Goal: Transaction & Acquisition: Purchase product/service

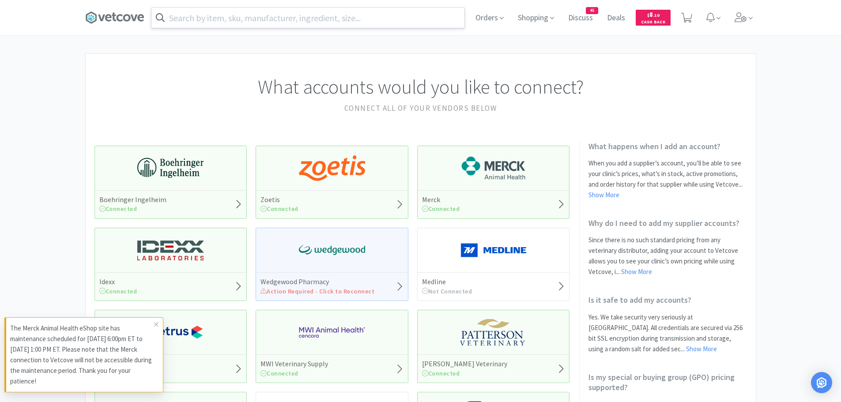
click at [359, 22] on input "text" at bounding box center [307, 18] width 313 height 20
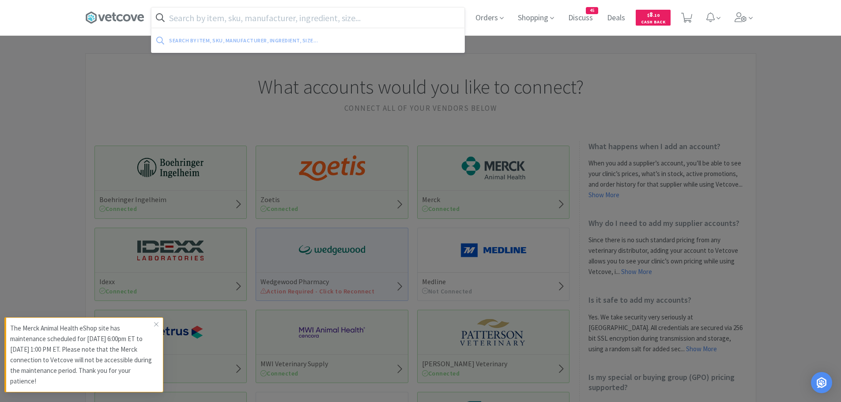
click at [349, 23] on input "text" at bounding box center [307, 18] width 313 height 20
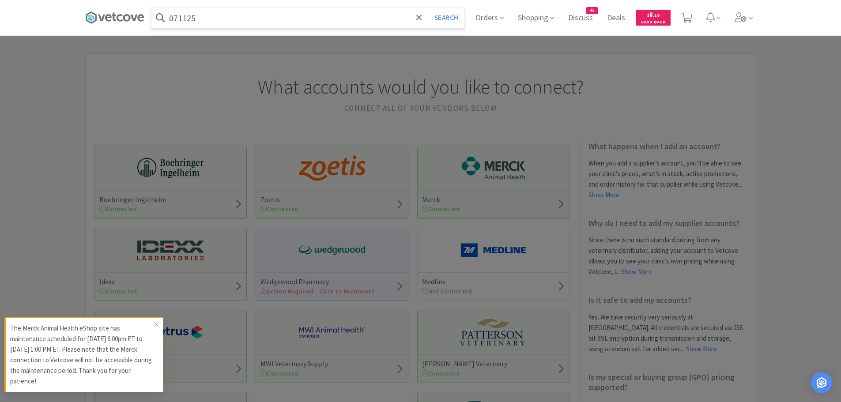
type input "071125"
click at [428, 8] on button "Search" at bounding box center [446, 18] width 37 height 20
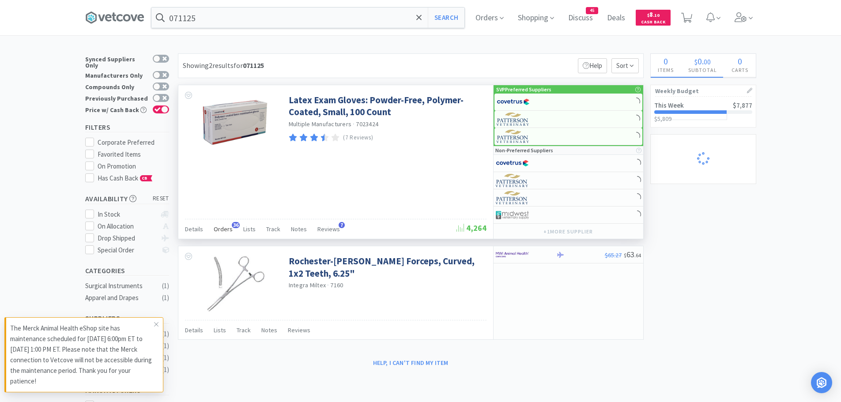
click at [218, 230] on span "Orders" at bounding box center [223, 229] width 19 height 8
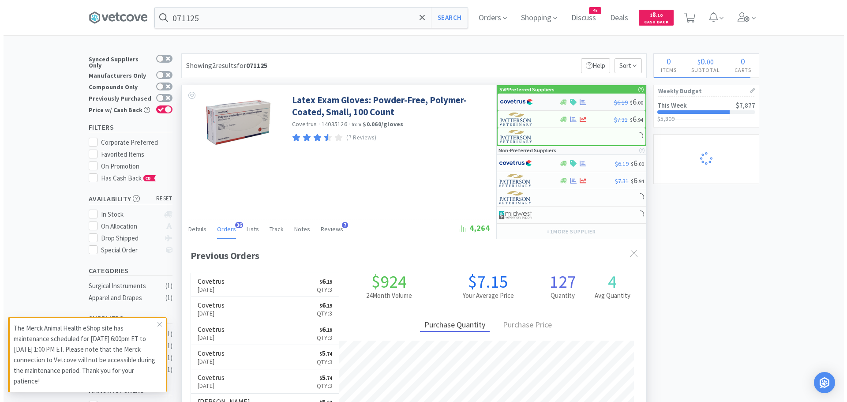
scroll to position [237, 465]
click at [517, 102] on img at bounding box center [513, 101] width 33 height 13
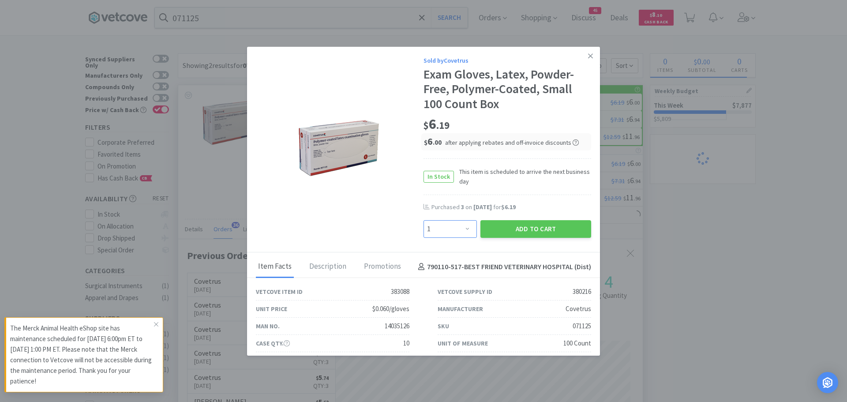
click at [453, 226] on select "Enter Quantity 1 2 3 4 5 6 7 8 9 10 11 12 13 14 15 16 17 18 19 20 Enter Quantity" at bounding box center [450, 229] width 53 height 18
select select "3"
click at [424, 220] on select "Enter Quantity 1 2 3 4 5 6 7 8 9 10 11 12 13 14 15 16 17 18 19 20 Enter Quantity" at bounding box center [450, 229] width 53 height 18
click at [494, 228] on button "Add to Cart" at bounding box center [536, 229] width 111 height 18
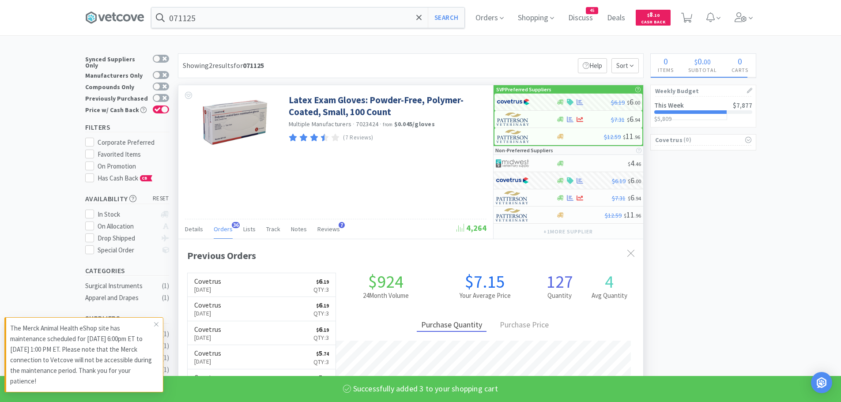
select select "3"
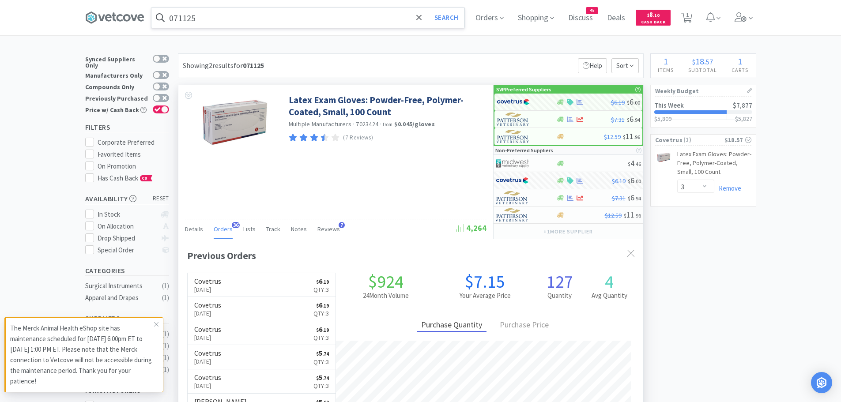
click at [211, 17] on input "071125" at bounding box center [307, 18] width 313 height 20
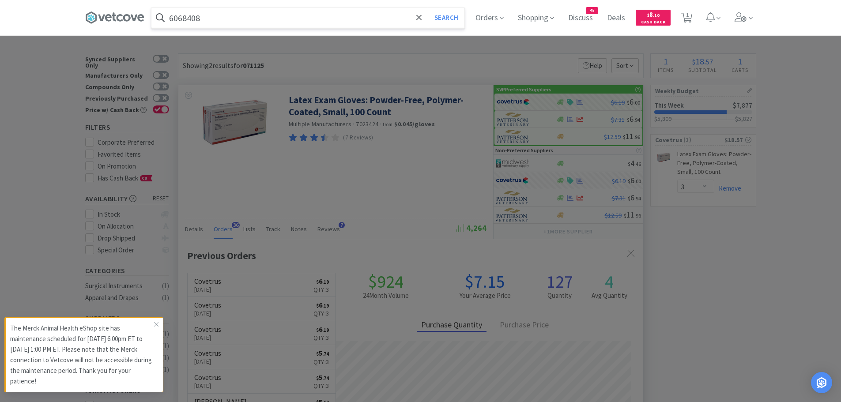
type input "6068408"
click at [428, 8] on button "Search" at bounding box center [446, 18] width 37 height 20
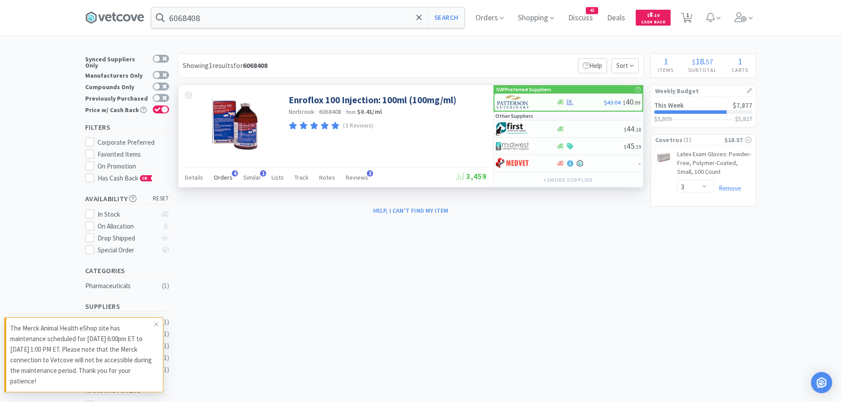
click at [218, 179] on span "Orders" at bounding box center [223, 177] width 19 height 8
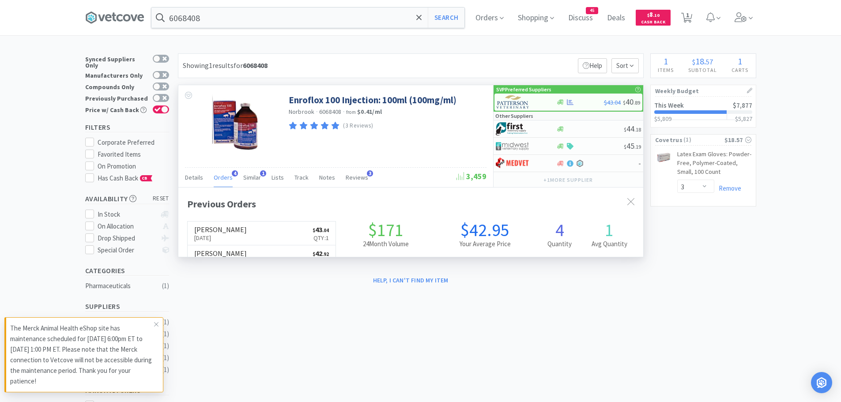
scroll to position [229, 465]
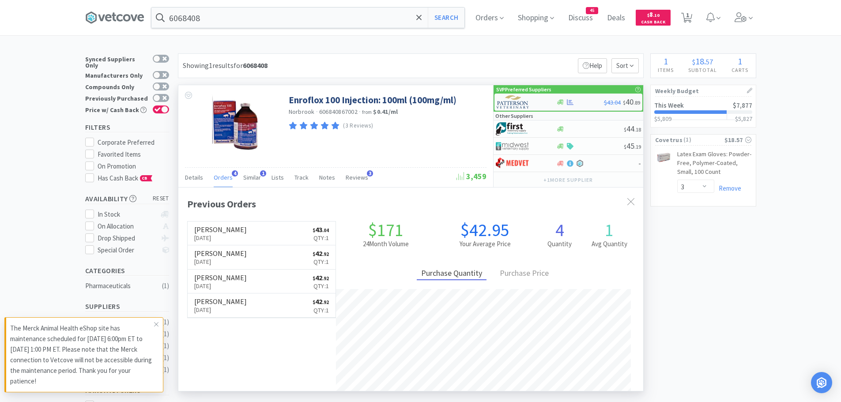
click at [519, 104] on img at bounding box center [513, 101] width 33 height 13
select select "1"
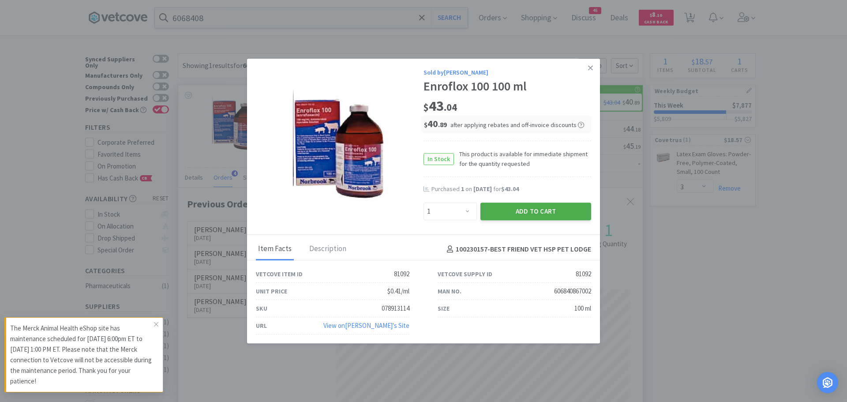
click at [520, 211] on button "Add to Cart" at bounding box center [536, 212] width 111 height 18
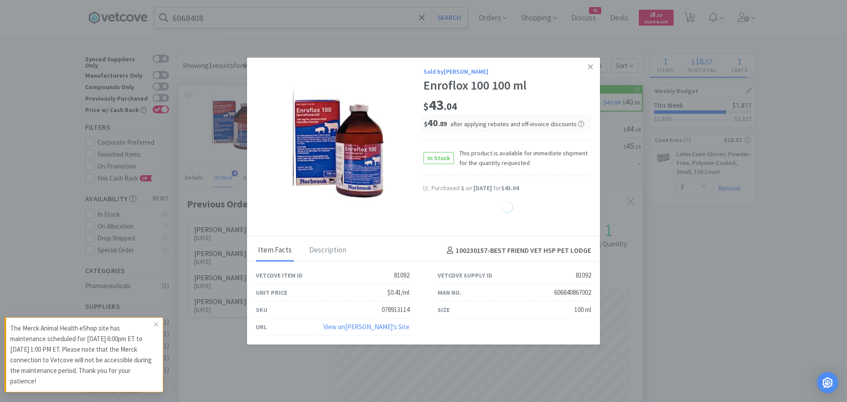
select select "1"
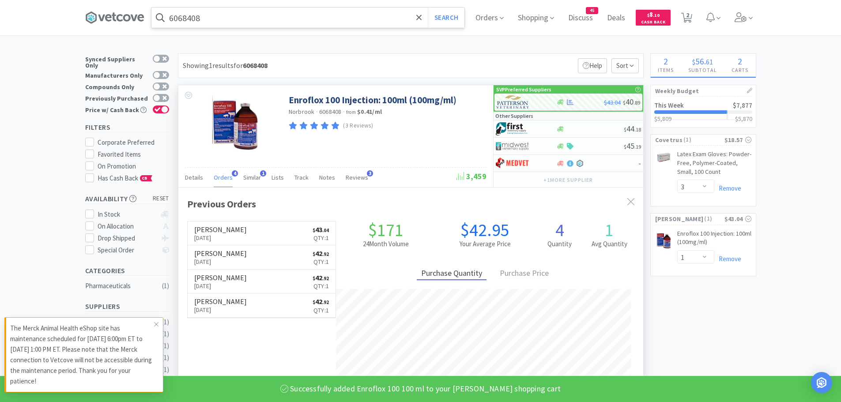
click at [225, 23] on input "6068408" at bounding box center [307, 18] width 313 height 20
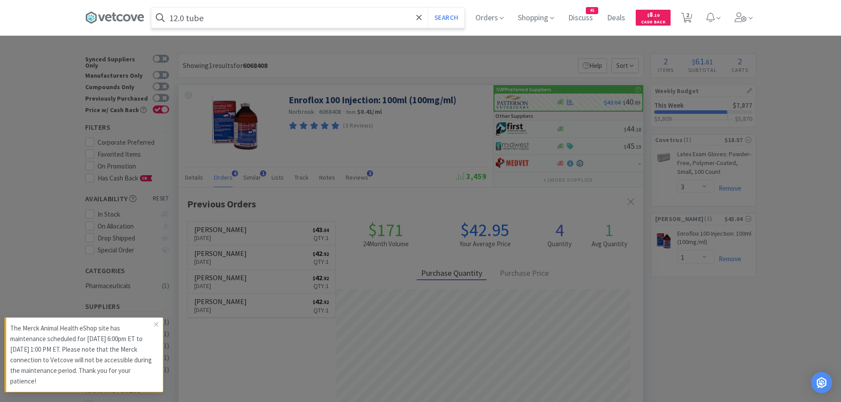
type input "12.0 tube"
click at [428, 8] on button "Search" at bounding box center [446, 18] width 37 height 20
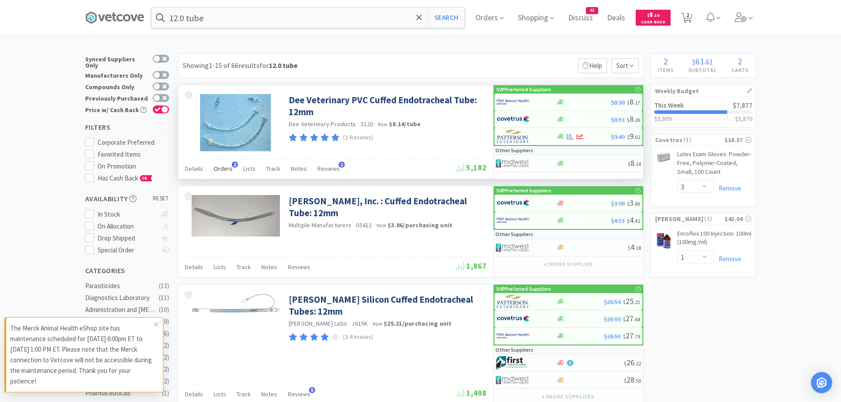
click at [226, 169] on span "Orders" at bounding box center [223, 169] width 19 height 8
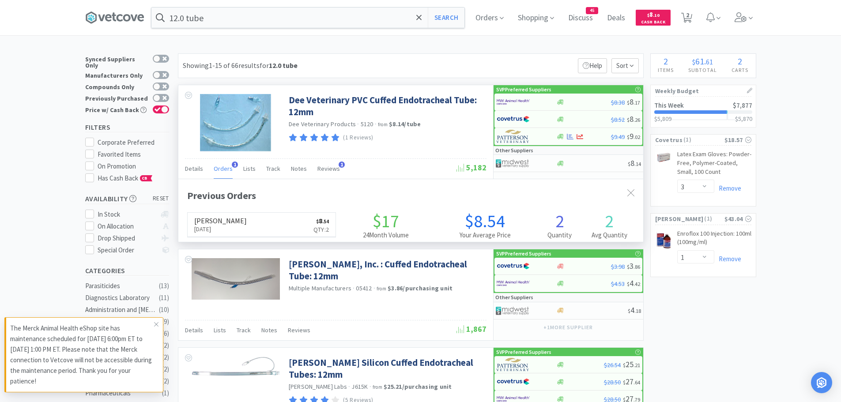
scroll to position [229, 465]
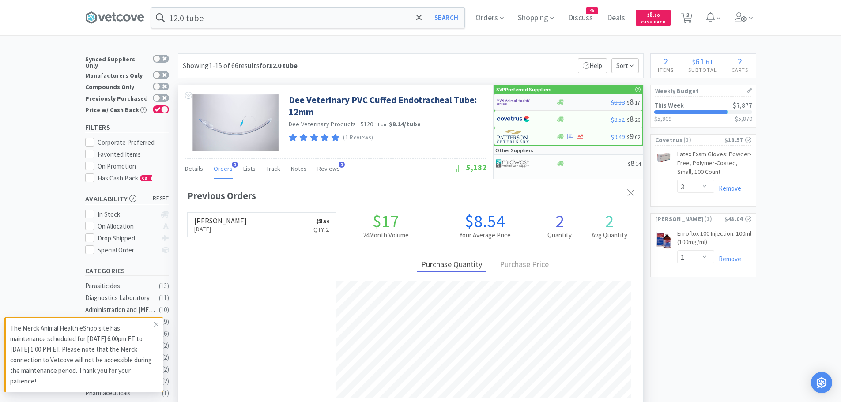
click at [515, 102] on img at bounding box center [513, 101] width 33 height 13
select select "3"
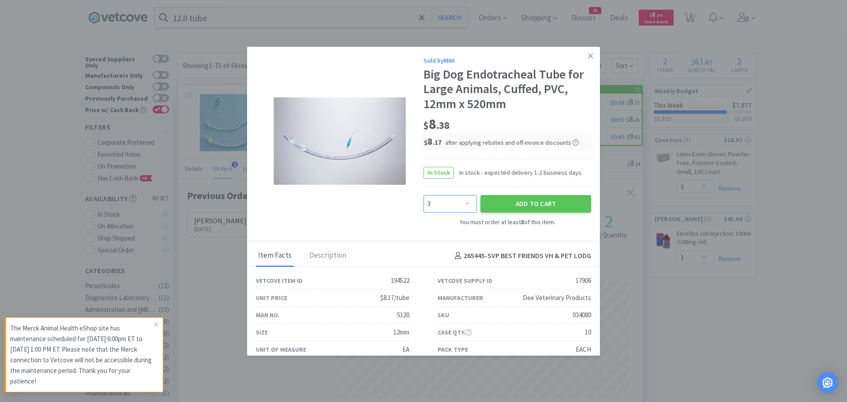
click at [459, 206] on select "Enter Quantity 3 6 9 12 15 18 21 24 27 30 33 36 39 42 45 48 51 54 57 60 Enter Q…" at bounding box center [450, 204] width 53 height 18
click at [424, 195] on select "Enter Quantity 3 6 9 12 15 18 21 24 27 30 33 36 39 42 45 48 51 54 57 60 Enter Q…" at bounding box center [450, 204] width 53 height 18
click at [587, 53] on link at bounding box center [590, 56] width 15 height 19
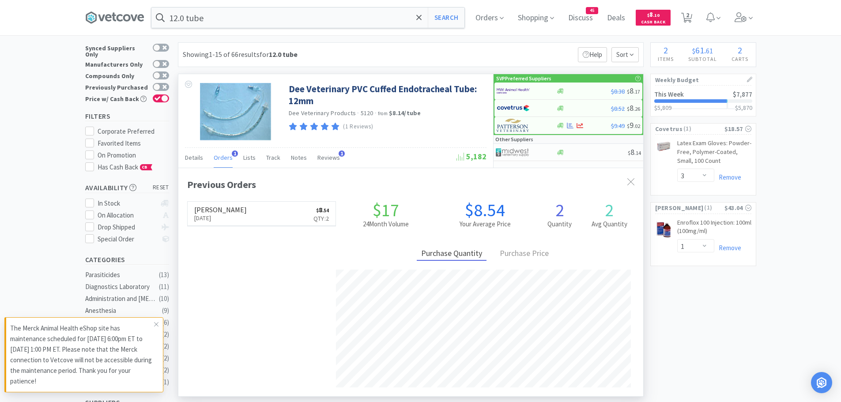
scroll to position [0, 0]
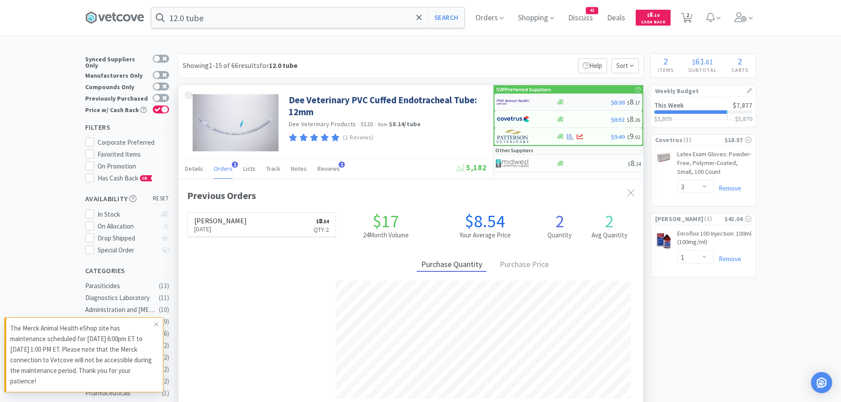
click at [518, 101] on img at bounding box center [513, 101] width 33 height 13
select select "3"
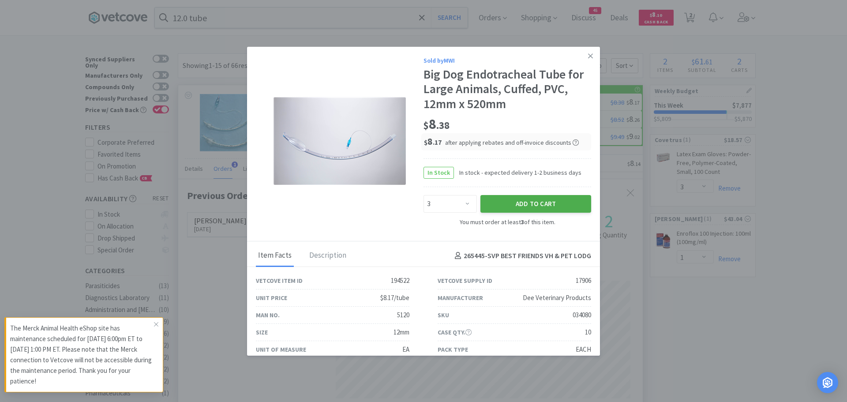
click at [516, 206] on button "Add to Cart" at bounding box center [536, 204] width 111 height 18
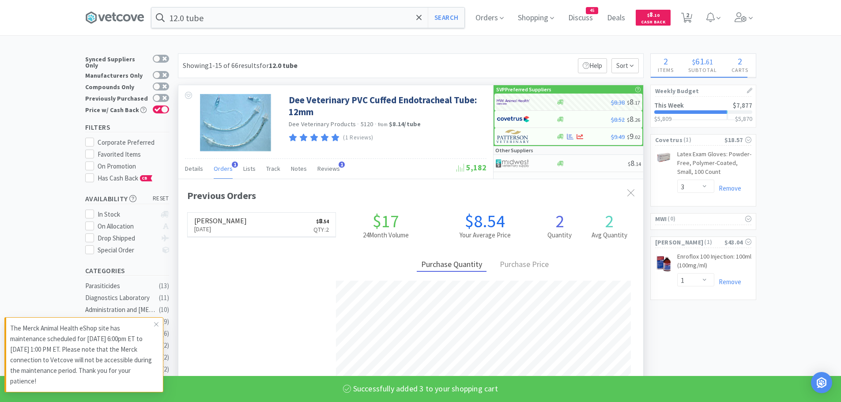
select select "3"
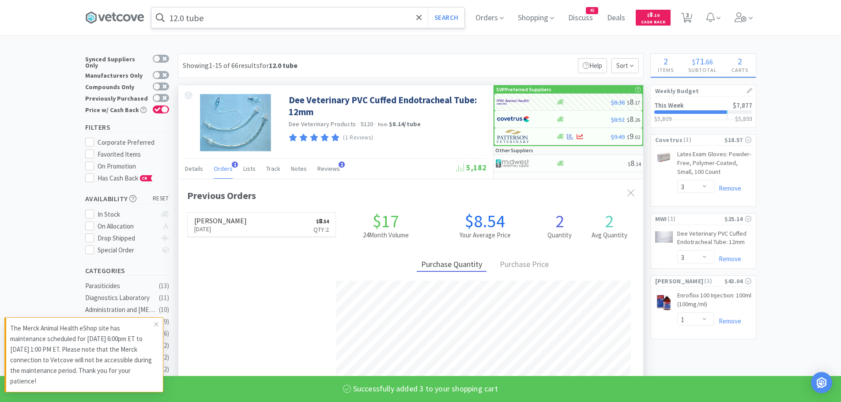
click at [242, 15] on input "12.0 tube" at bounding box center [307, 18] width 313 height 20
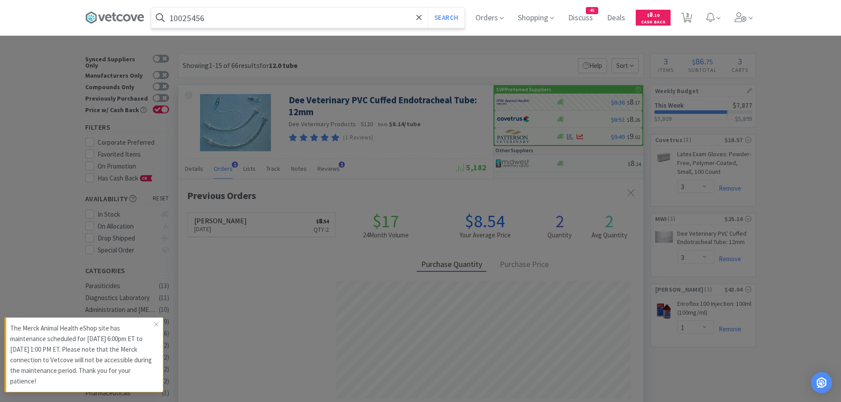
type input "10025456"
click at [428, 8] on button "Search" at bounding box center [446, 18] width 37 height 20
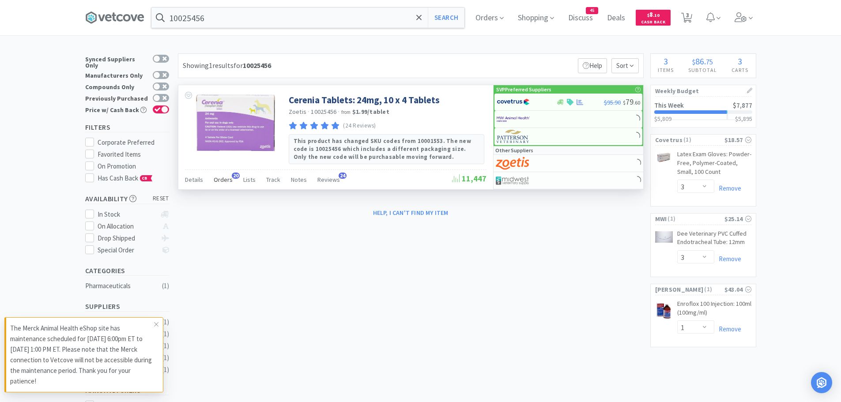
click at [227, 179] on span "Orders" at bounding box center [223, 180] width 19 height 8
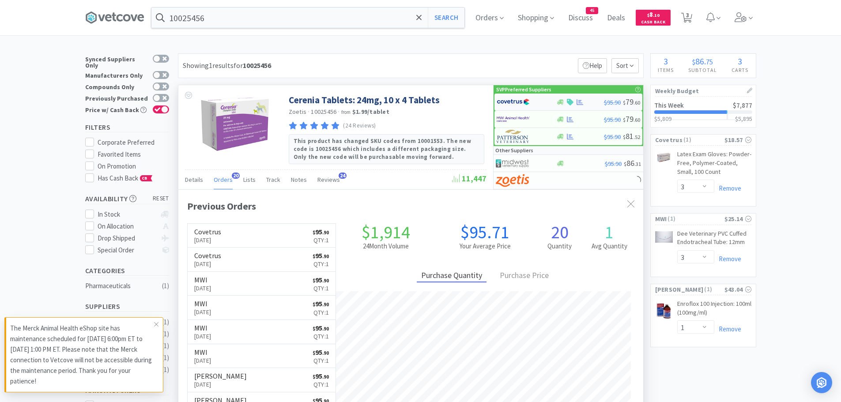
scroll to position [237, 465]
click at [520, 102] on img at bounding box center [513, 101] width 33 height 13
select select "1"
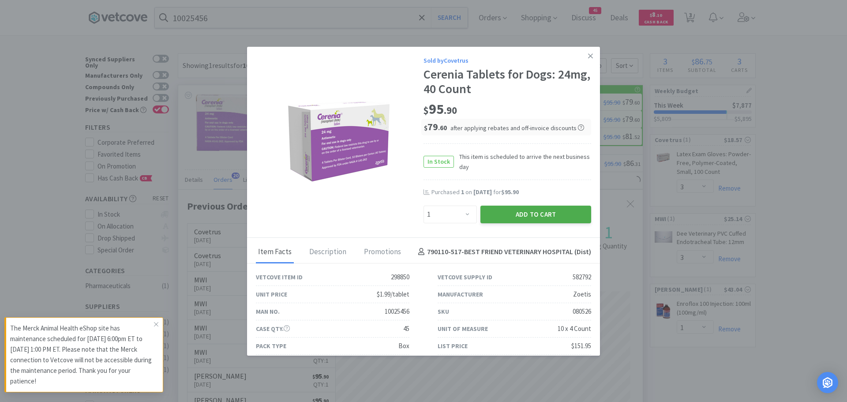
click at [501, 210] on button "Add to Cart" at bounding box center [536, 215] width 111 height 18
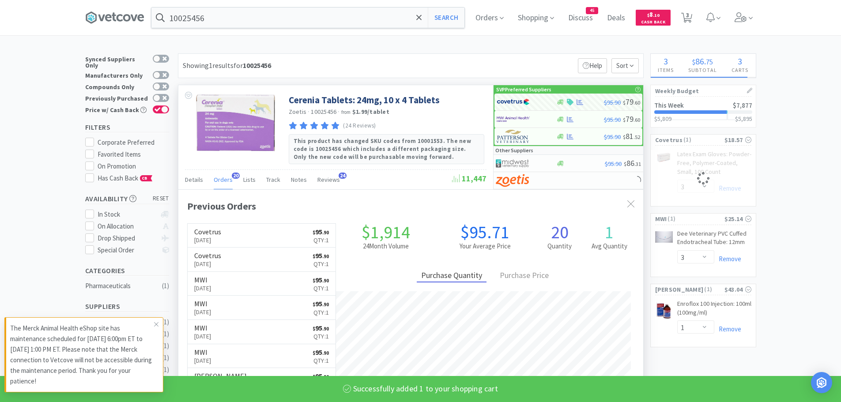
select select "1"
select select "3"
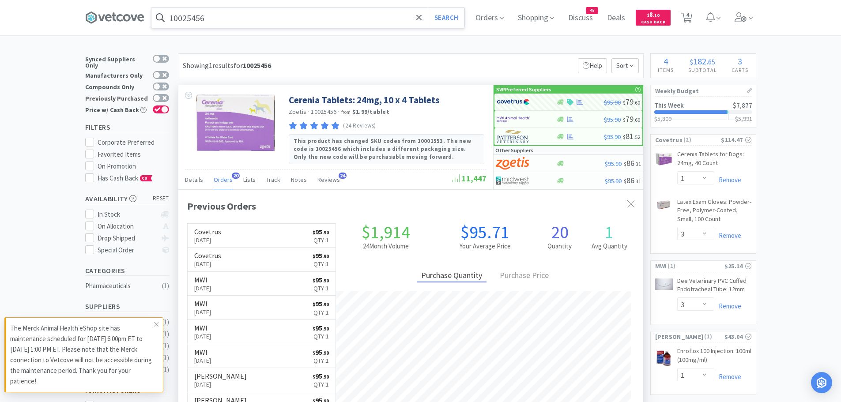
click at [211, 19] on input "10025456" at bounding box center [307, 18] width 313 height 20
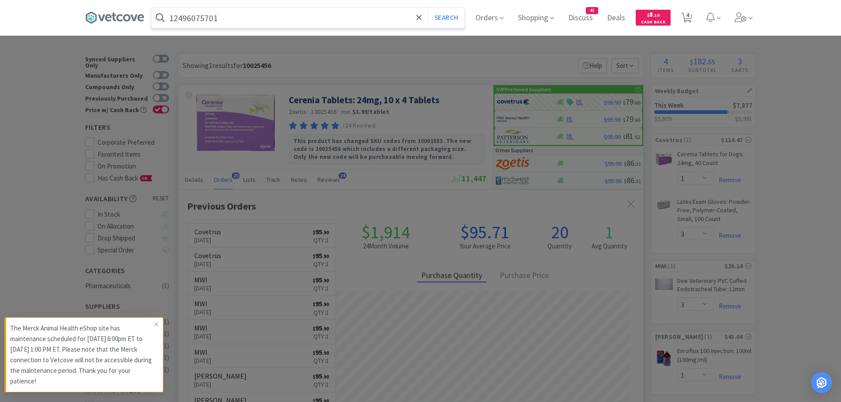
click at [428, 8] on button "Search" at bounding box center [446, 18] width 37 height 20
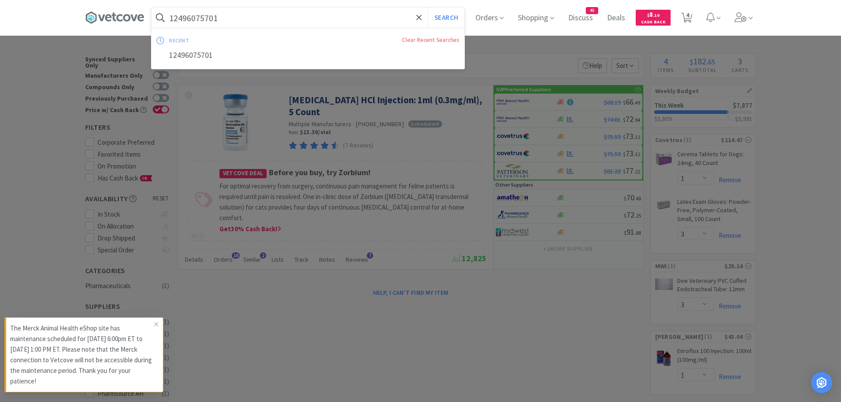
click at [244, 20] on input "12496075701" at bounding box center [307, 18] width 313 height 20
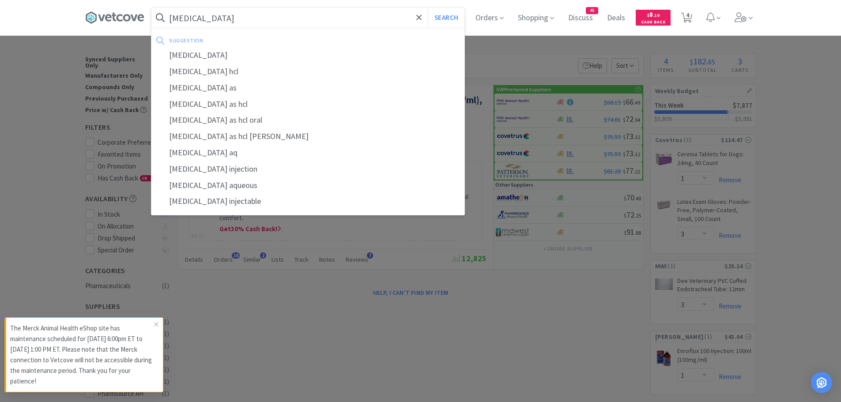
type input "[MEDICAL_DATA]"
click at [428, 8] on button "Search" at bounding box center [446, 18] width 37 height 20
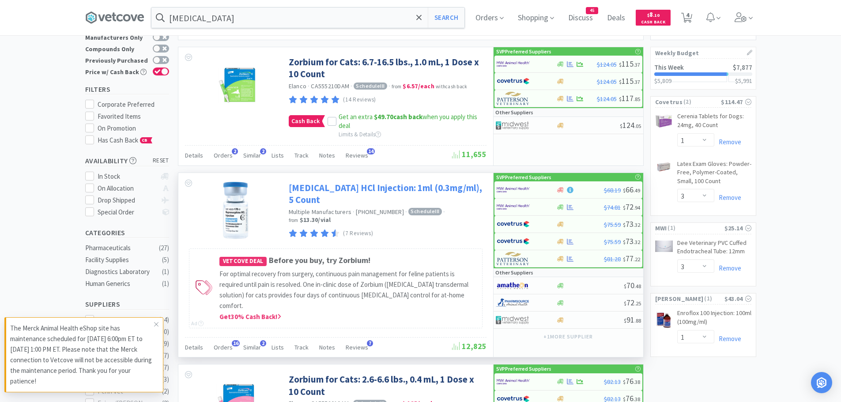
scroll to position [83, 0]
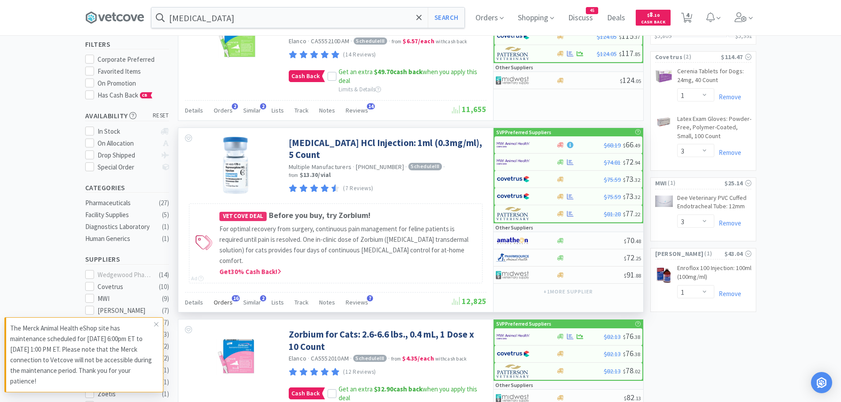
click at [222, 298] on span "Orders" at bounding box center [223, 302] width 19 height 8
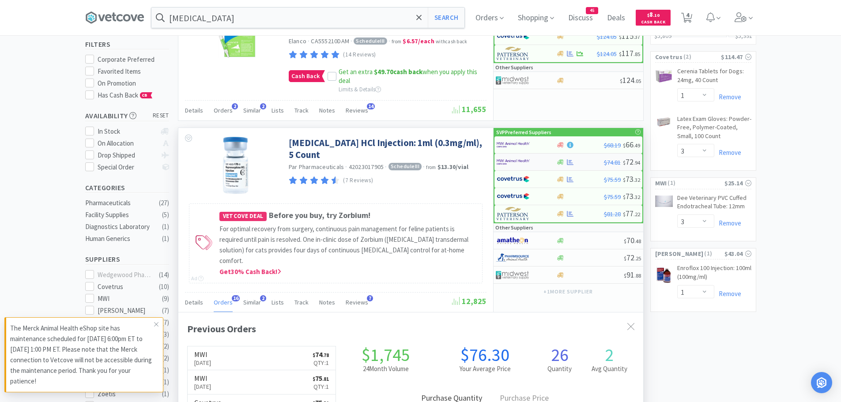
click at [530, 162] on div at bounding box center [521, 161] width 49 height 15
select select "1"
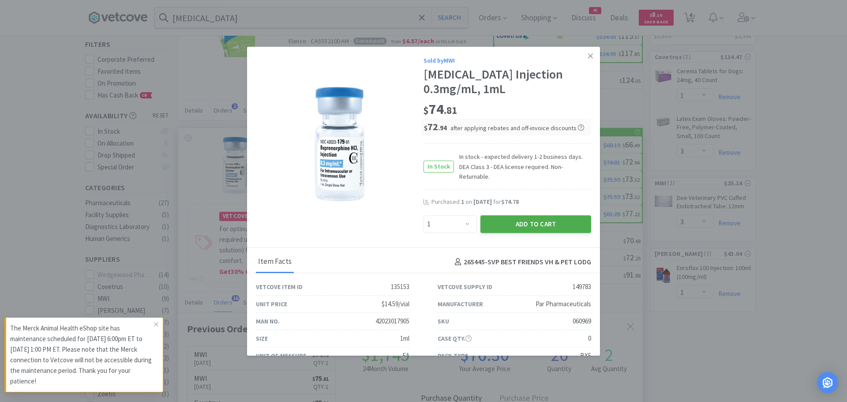
click at [489, 215] on button "Add to Cart" at bounding box center [536, 224] width 111 height 18
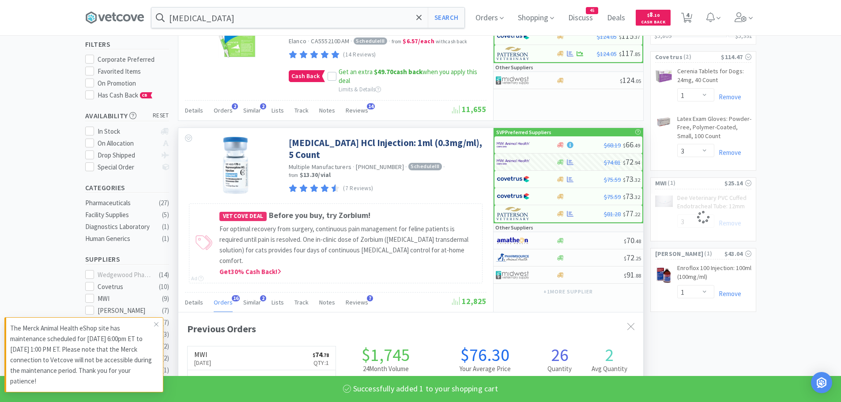
select select "1"
select select "3"
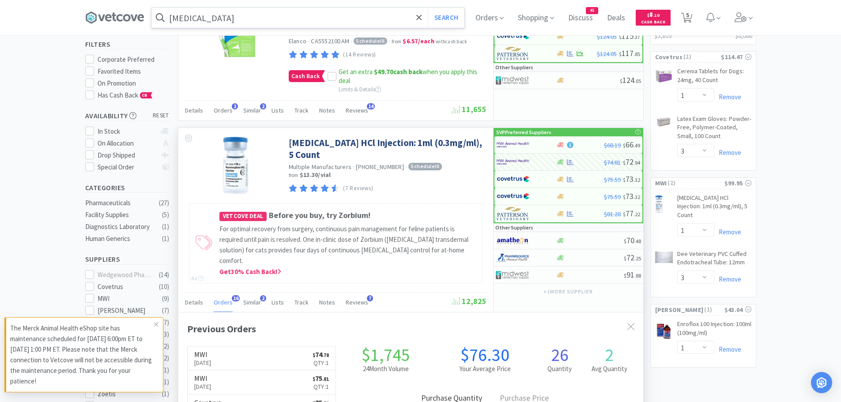
click at [257, 16] on input "[MEDICAL_DATA]" at bounding box center [307, 18] width 313 height 20
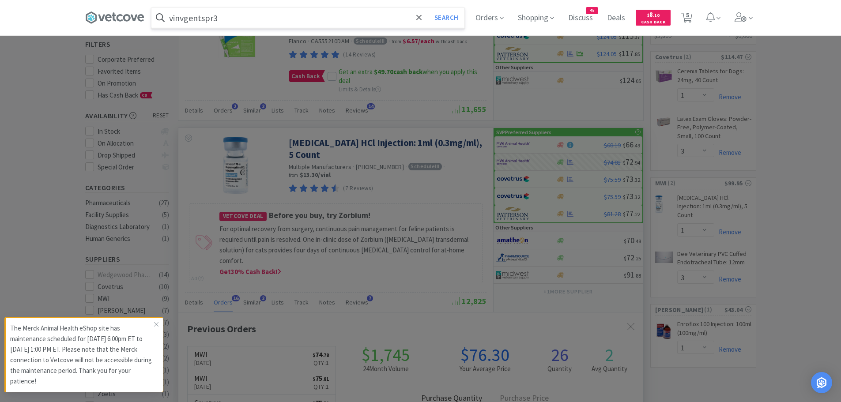
type input "vinvgentspr3"
click at [428, 8] on button "Search" at bounding box center [446, 18] width 37 height 20
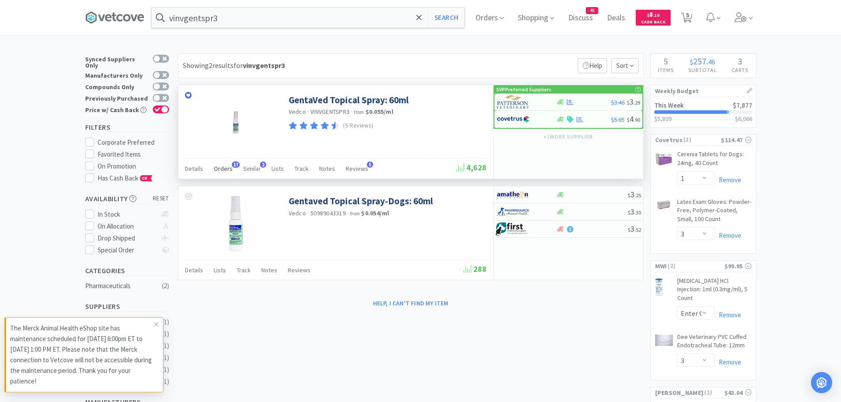
click at [224, 168] on span "Orders" at bounding box center [223, 169] width 19 height 8
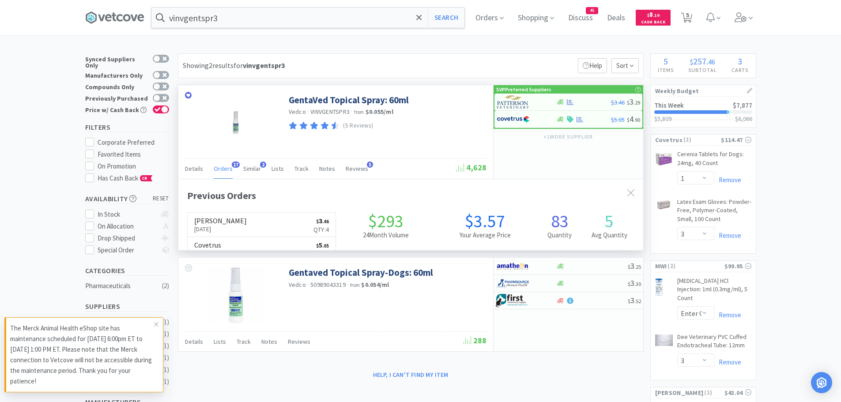
scroll to position [237, 465]
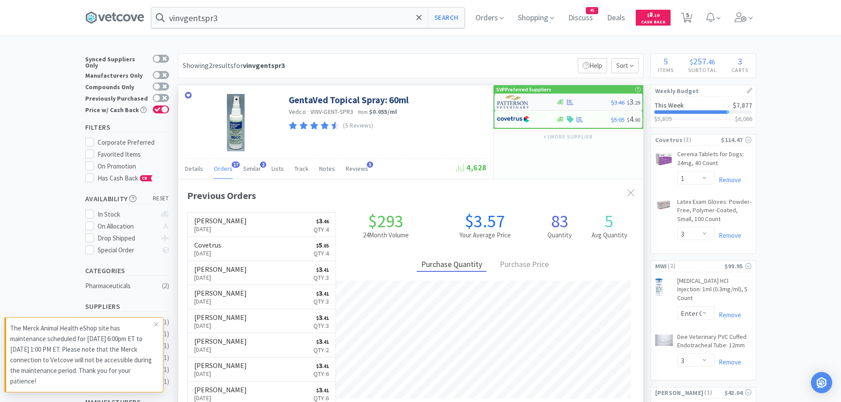
click at [513, 103] on img at bounding box center [513, 101] width 33 height 13
select select "1"
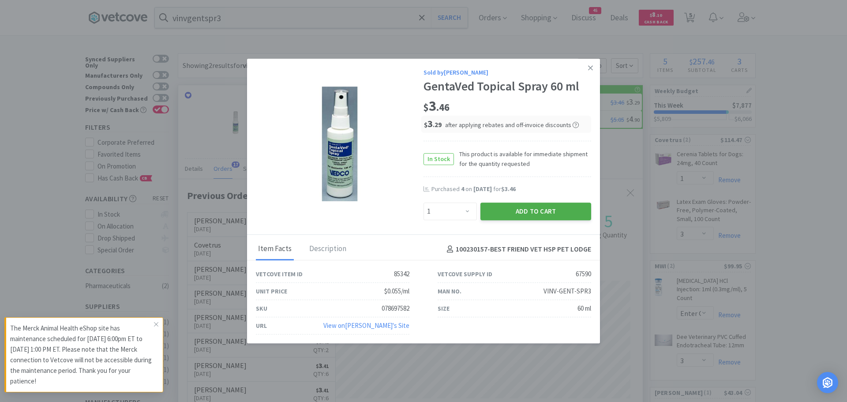
click at [516, 213] on button "Add to Cart" at bounding box center [536, 212] width 111 height 18
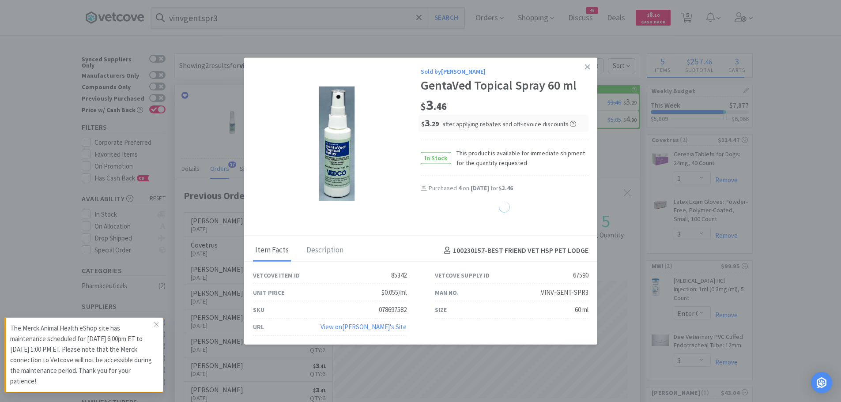
select select "1"
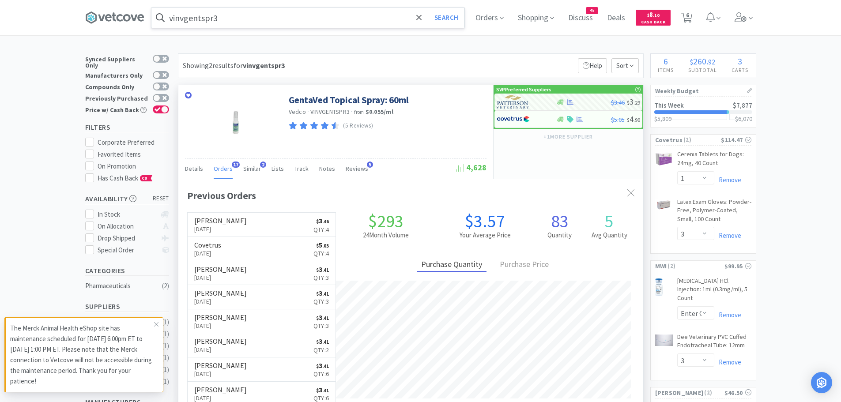
click at [263, 22] on input "vinvgentspr3" at bounding box center [307, 18] width 313 height 20
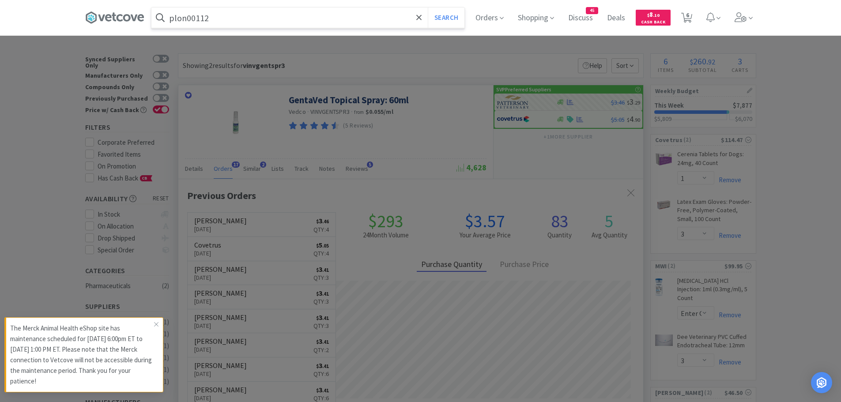
type input "plon00112"
click at [428, 8] on button "Search" at bounding box center [446, 18] width 37 height 20
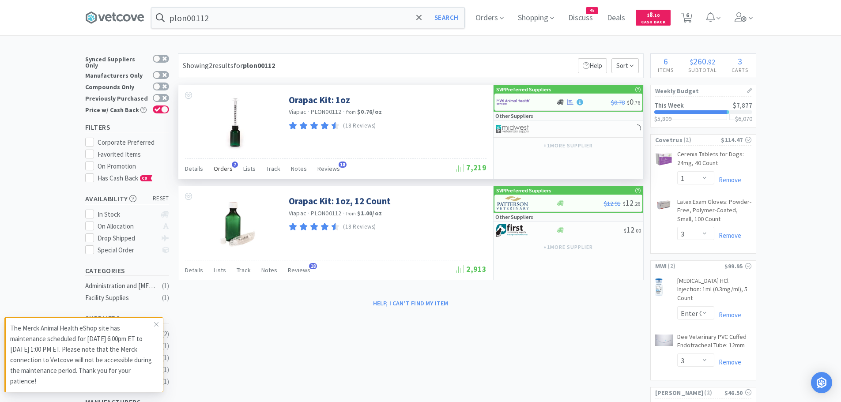
click at [227, 163] on div "Orders 7" at bounding box center [223, 170] width 19 height 17
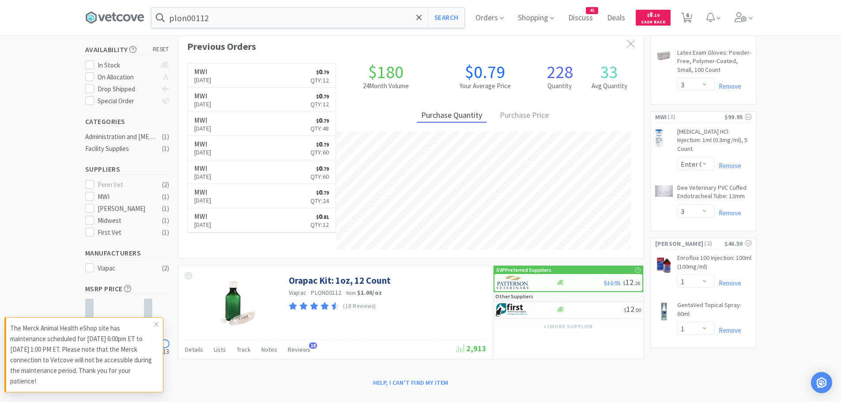
scroll to position [162, 0]
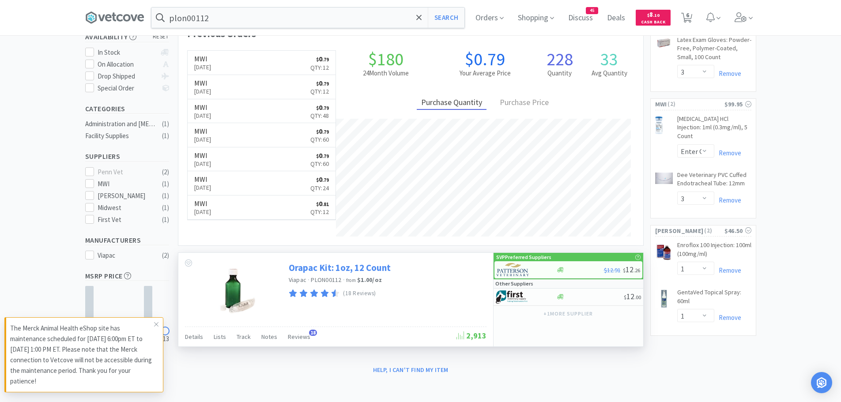
click at [290, 272] on link "Orapac Kit: 1oz, 12 Count" at bounding box center [340, 268] width 102 height 12
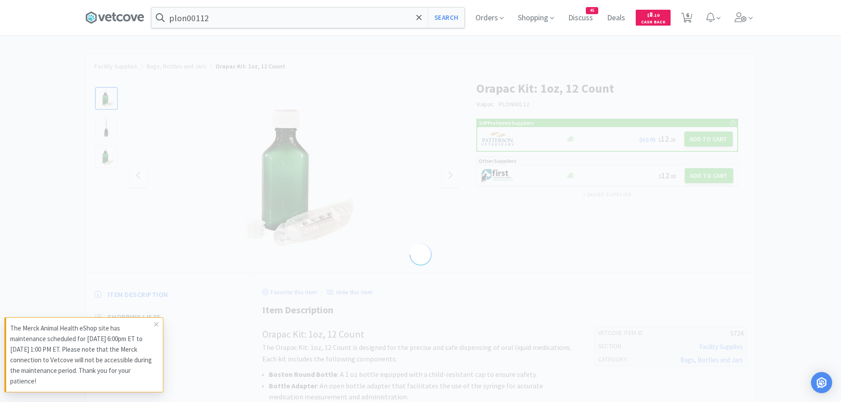
select select "5724"
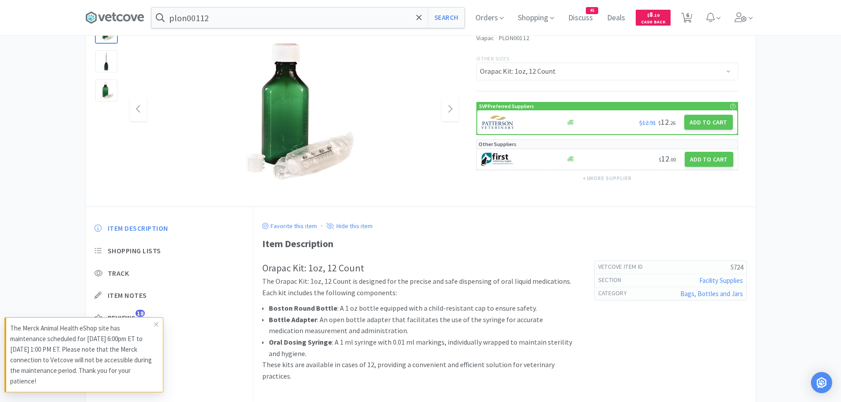
scroll to position [74, 0]
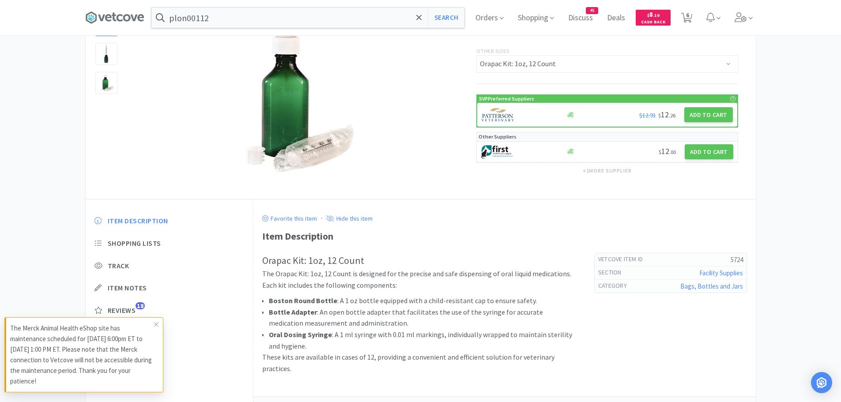
select select "1"
select select "3"
select select "1"
select select "3"
select select "1"
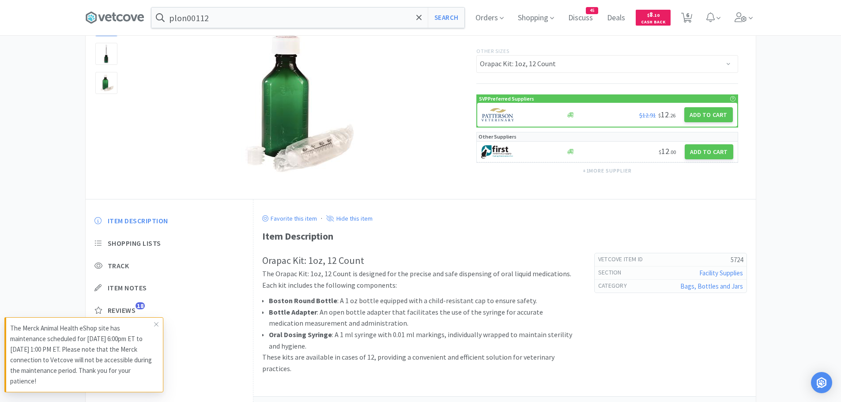
select select "1"
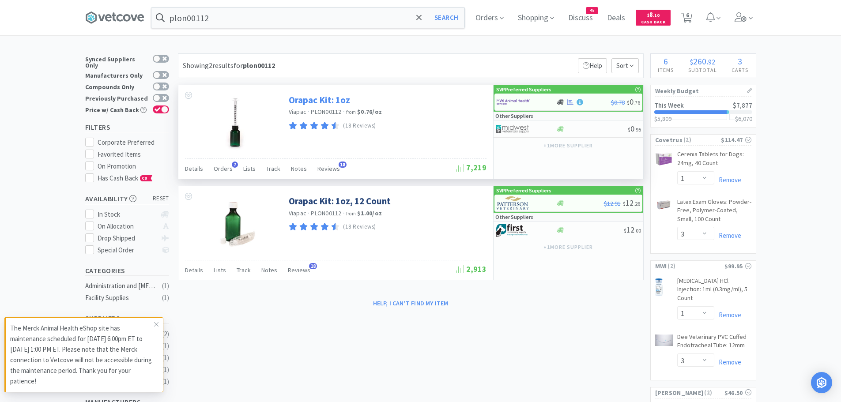
click at [305, 98] on link "Orapac Kit: 1oz" at bounding box center [319, 100] width 61 height 12
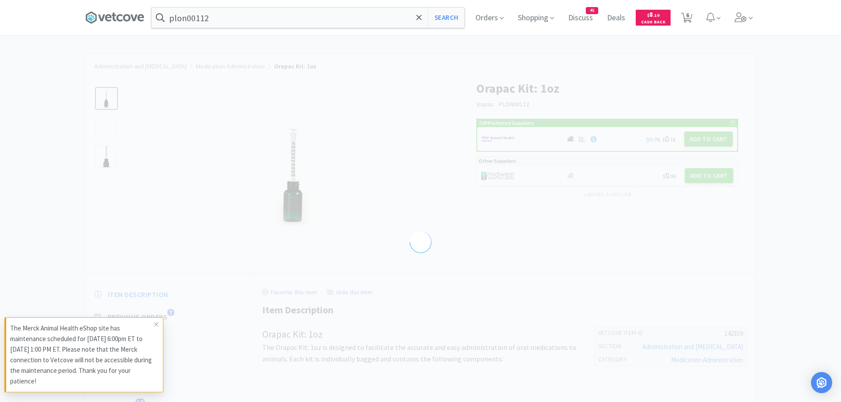
select select "142359"
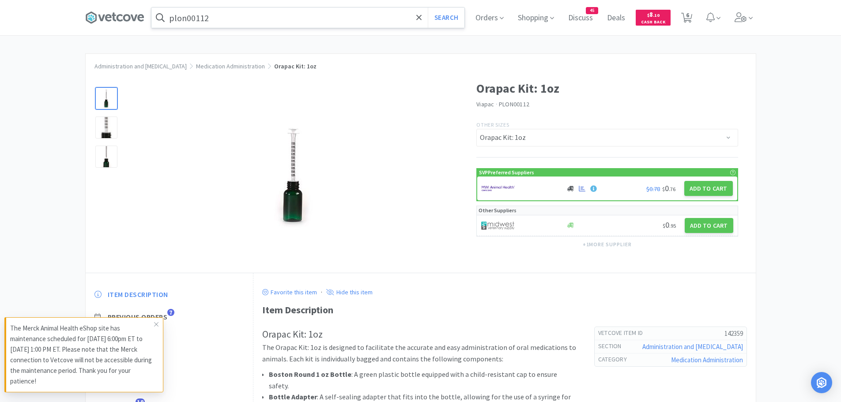
click at [234, 18] on input "plon00112" at bounding box center [307, 18] width 313 height 20
click at [651, 95] on div at bounding box center [420, 201] width 841 height 402
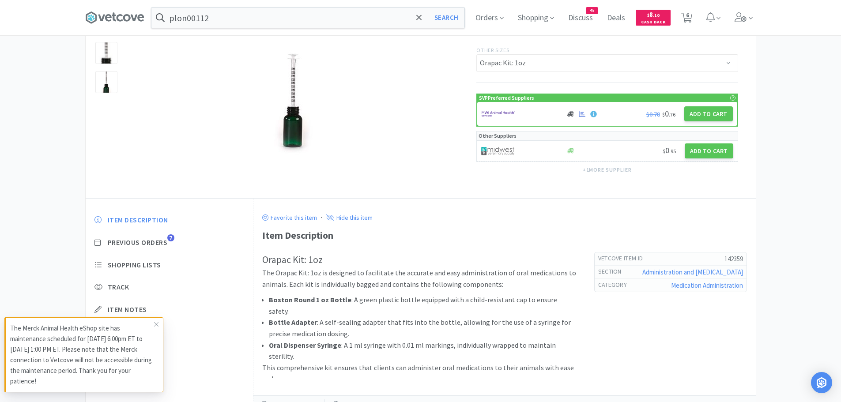
scroll to position [70, 0]
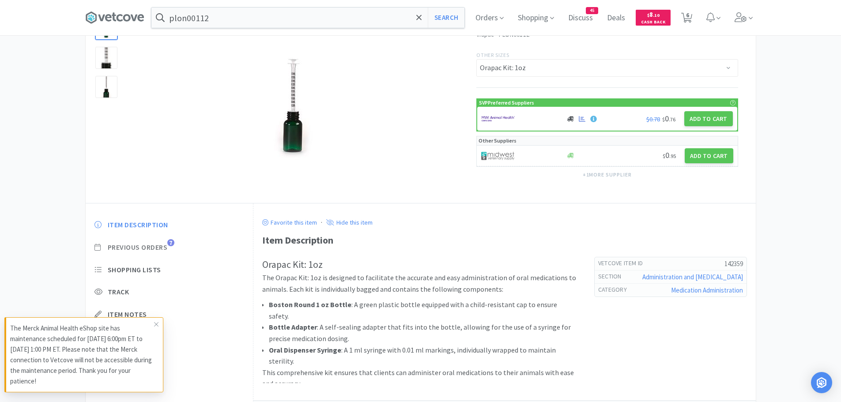
click at [124, 251] on span "Previous Orders" at bounding box center [138, 247] width 60 height 9
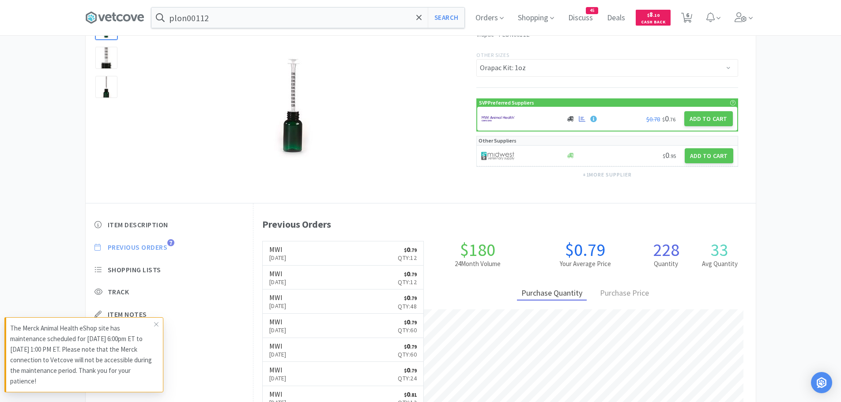
scroll to position [242, 502]
click at [517, 158] on div at bounding box center [518, 155] width 75 height 15
select select "1"
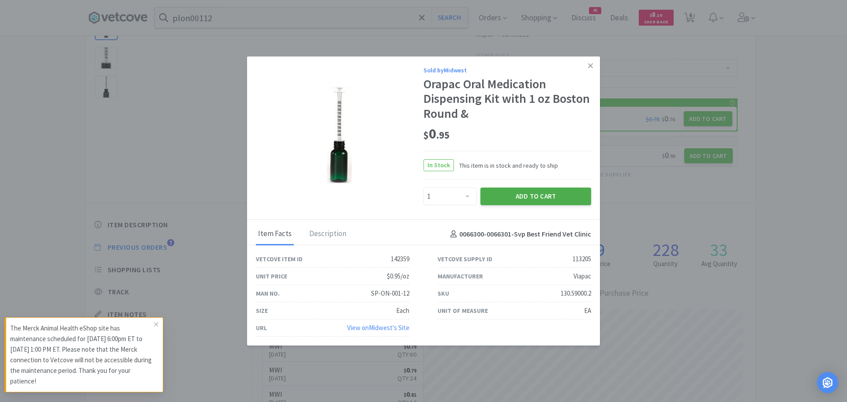
click at [516, 192] on button "Add to Cart" at bounding box center [536, 197] width 111 height 18
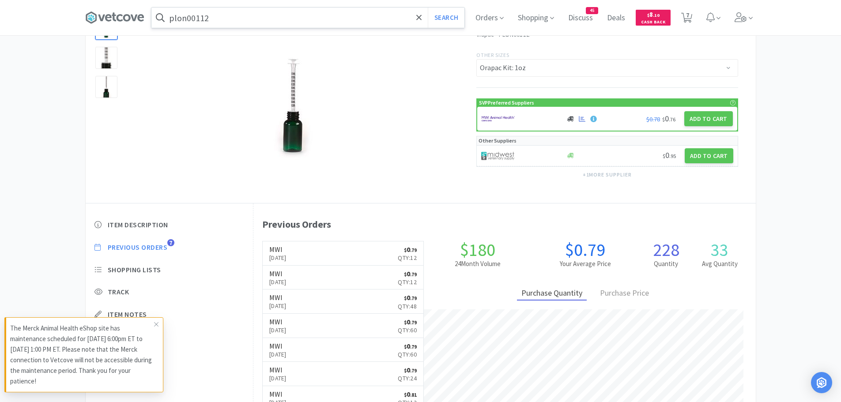
click at [218, 16] on input "plon00112" at bounding box center [307, 18] width 313 height 20
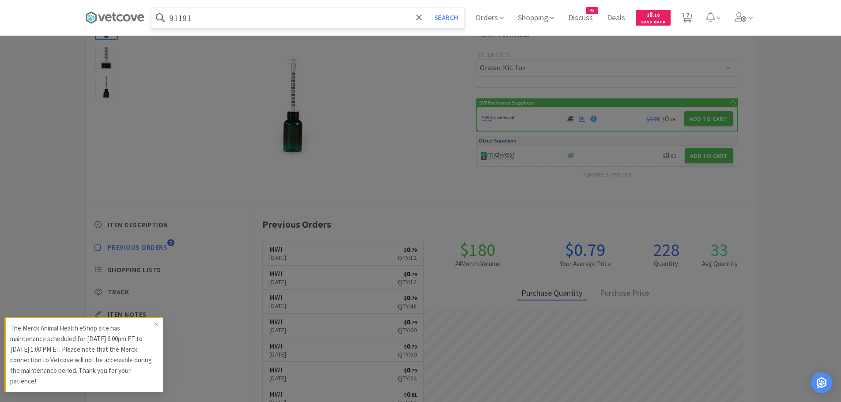
type input "91191"
click at [428, 8] on button "Search" at bounding box center [446, 18] width 37 height 20
select select "1"
select select "3"
select select "1"
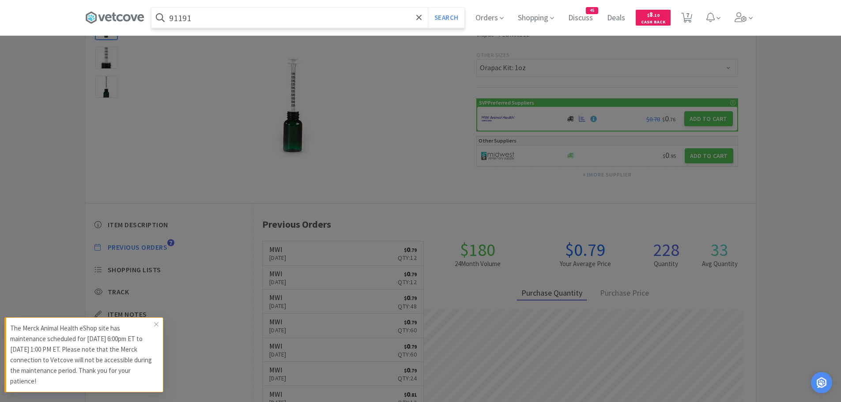
select select "3"
select select "1"
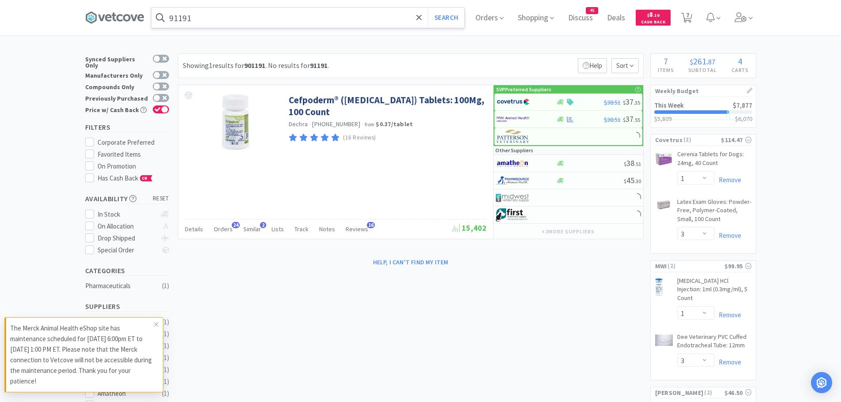
click at [205, 16] on input "91191" at bounding box center [307, 18] width 313 height 20
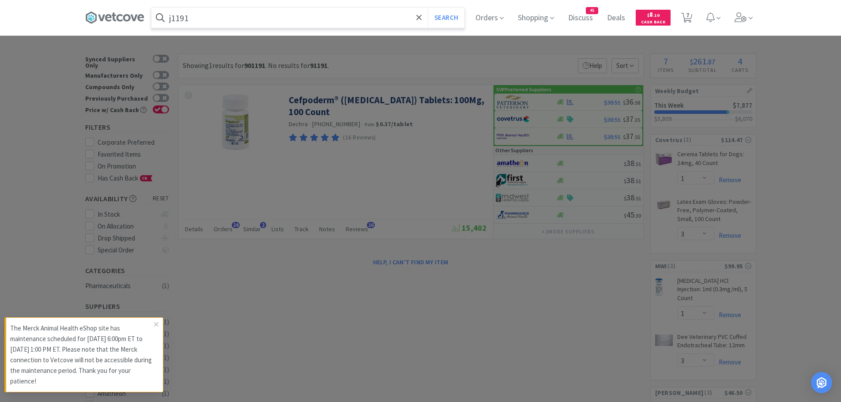
type input "j1191"
click at [428, 8] on button "Search" at bounding box center [446, 18] width 37 height 20
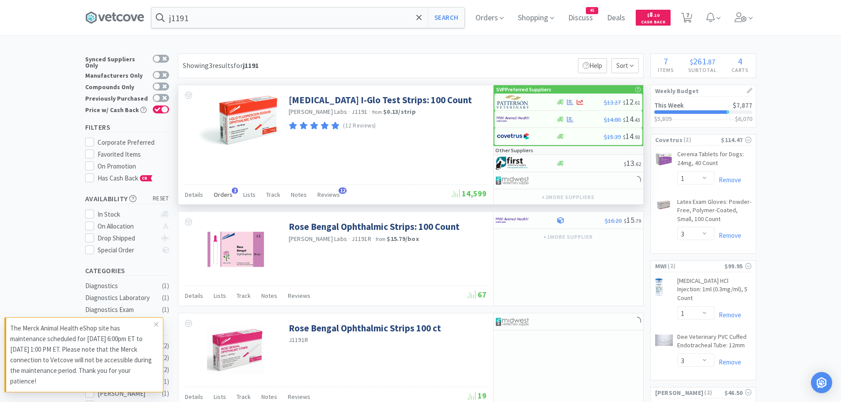
click at [232, 192] on span "3" at bounding box center [235, 191] width 6 height 6
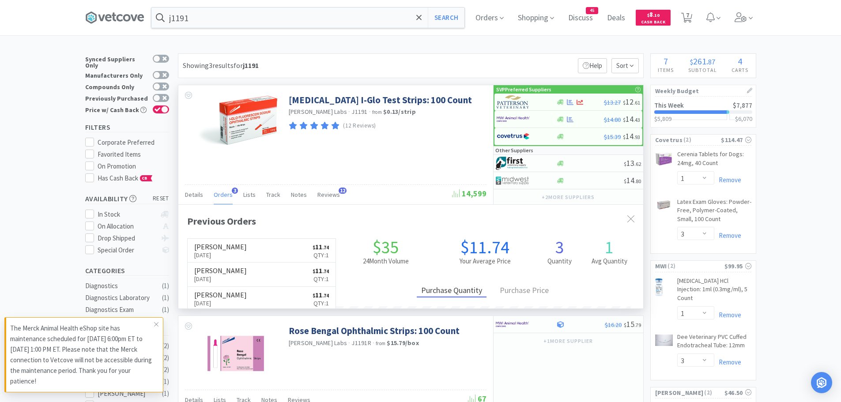
scroll to position [229, 465]
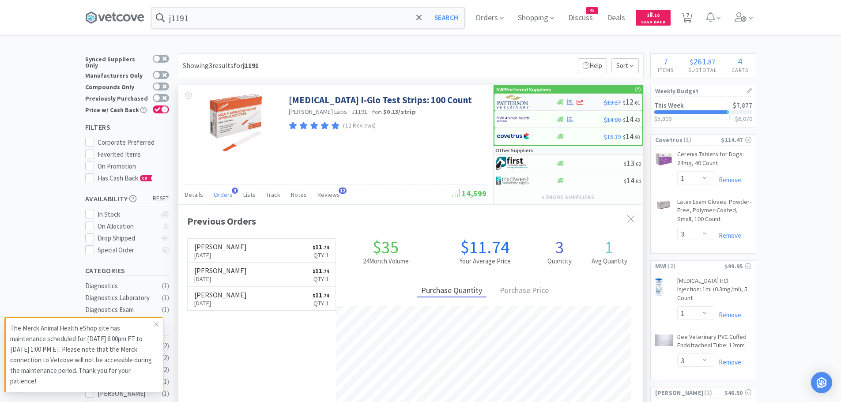
click at [507, 102] on img at bounding box center [513, 101] width 33 height 13
select select "1"
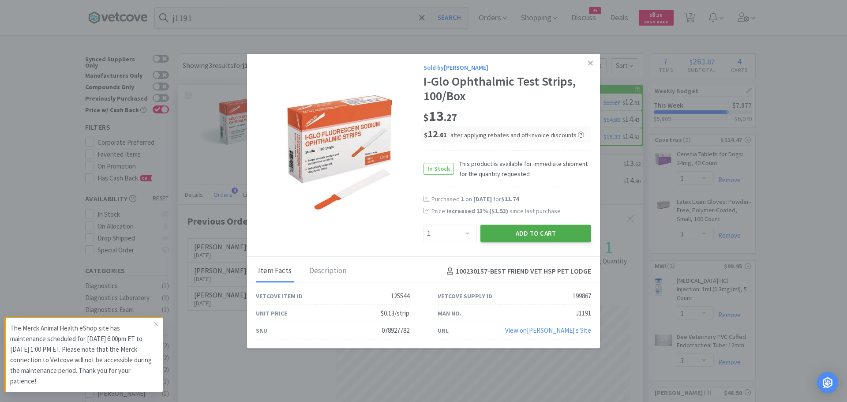
click at [514, 228] on button "Add to Cart" at bounding box center [536, 234] width 111 height 18
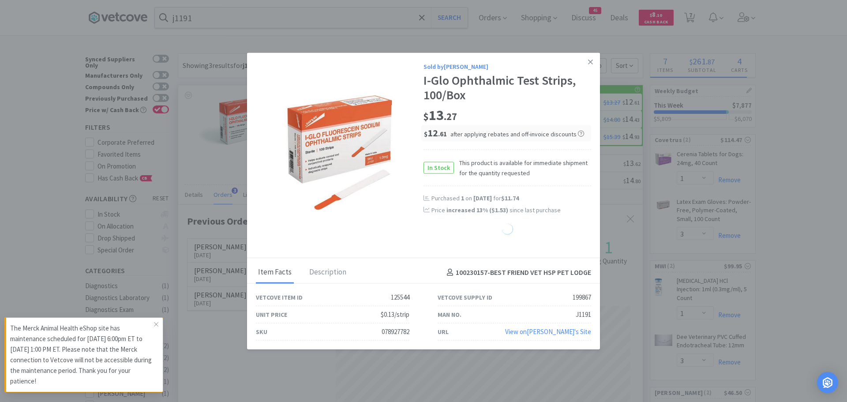
select select "1"
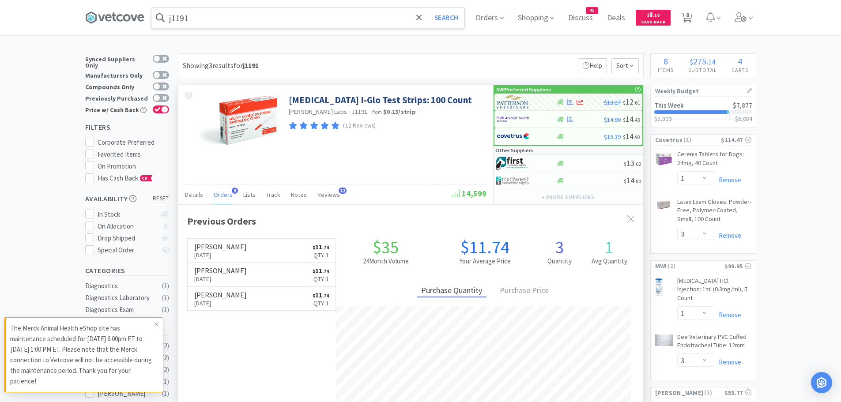
click at [209, 19] on input "j1191" at bounding box center [307, 18] width 313 height 20
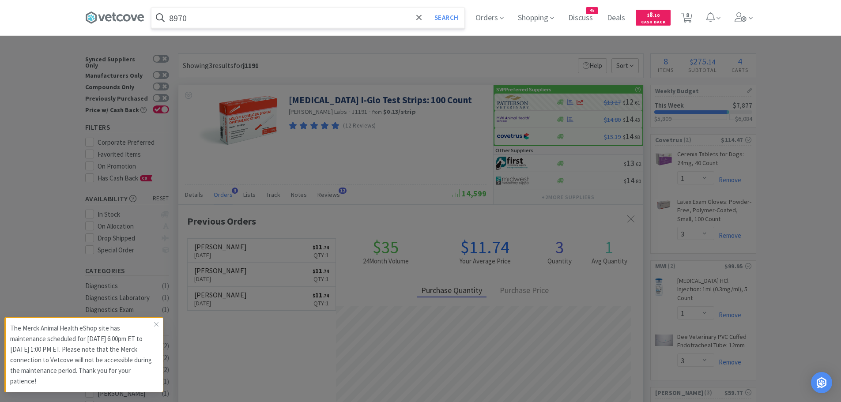
type input "8970"
click at [428, 8] on button "Search" at bounding box center [446, 18] width 37 height 20
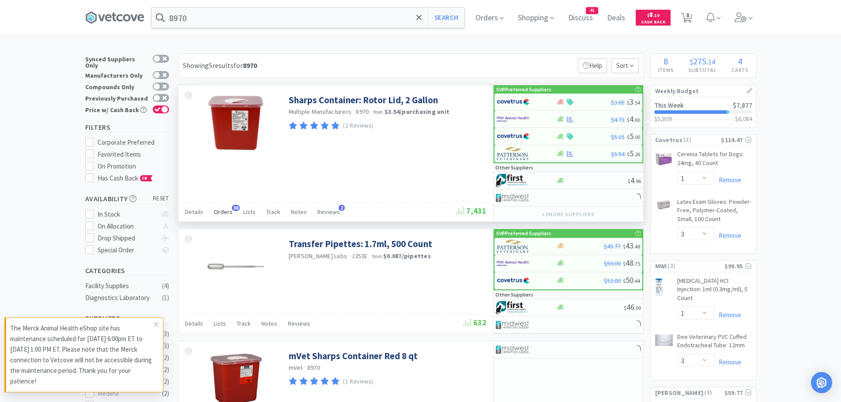
click at [234, 207] on span "38" at bounding box center [236, 208] width 8 height 6
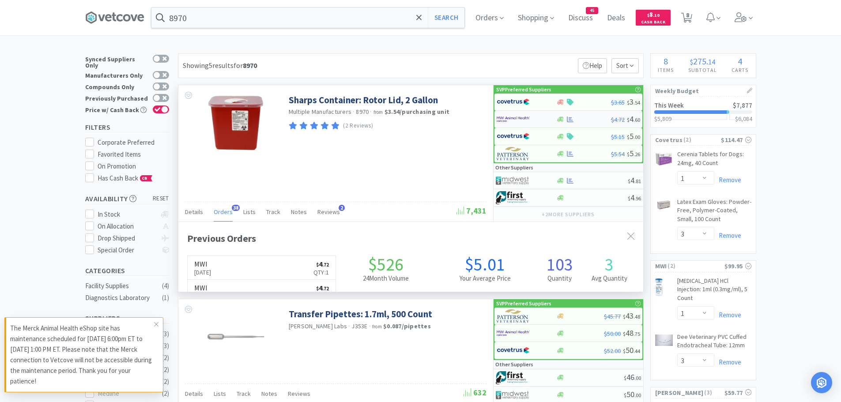
scroll to position [237, 465]
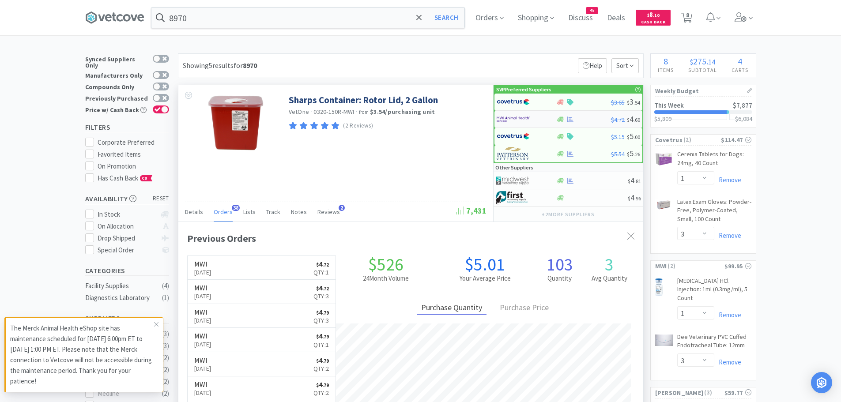
click at [516, 120] on img at bounding box center [513, 119] width 33 height 13
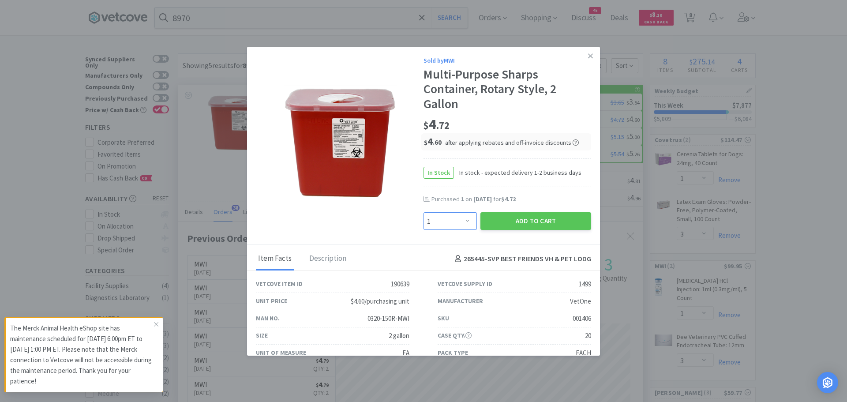
click at [462, 223] on select "Enter Quantity 1 2 3 4 5 6 7 8 9 10 11 12 13 14 15 16 17 18 19 20 Enter Quantity" at bounding box center [450, 221] width 53 height 18
select select "8"
click at [424, 212] on select "Enter Quantity 1 2 3 4 5 6 7 8 9 10 11 12 13 14 15 16 17 18 19 20 Enter Quantity" at bounding box center [450, 221] width 53 height 18
click at [515, 220] on button "Add to Cart" at bounding box center [536, 221] width 111 height 18
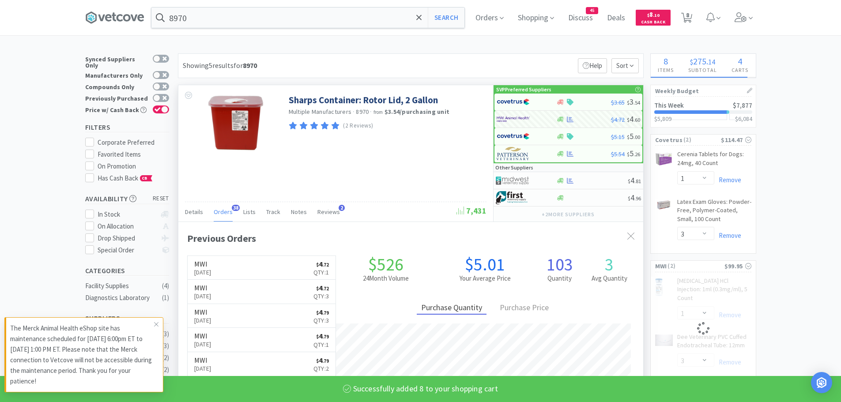
select select "8"
click at [247, 21] on input "8970" at bounding box center [307, 18] width 313 height 20
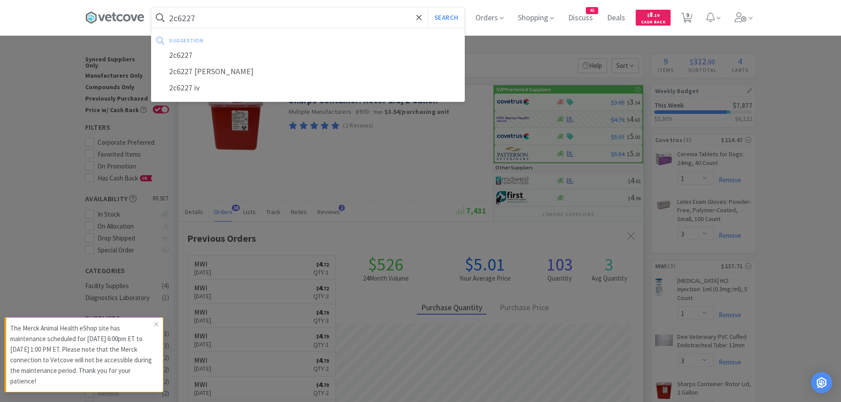
type input "2c6227"
click at [428, 8] on button "Search" at bounding box center [446, 18] width 37 height 20
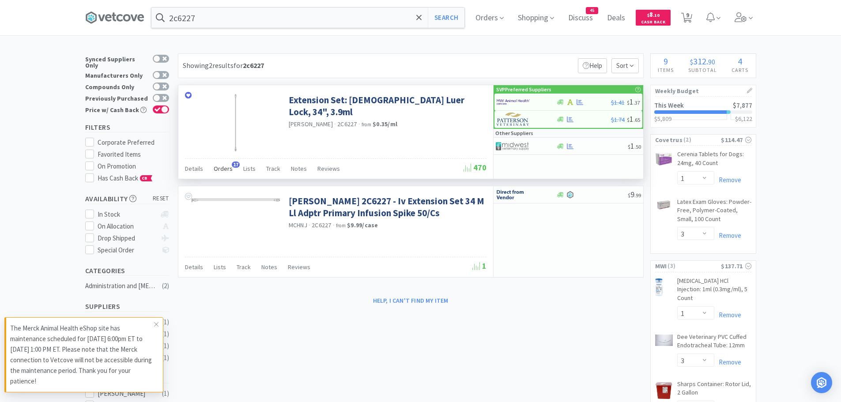
click at [226, 166] on span "Orders" at bounding box center [223, 169] width 19 height 8
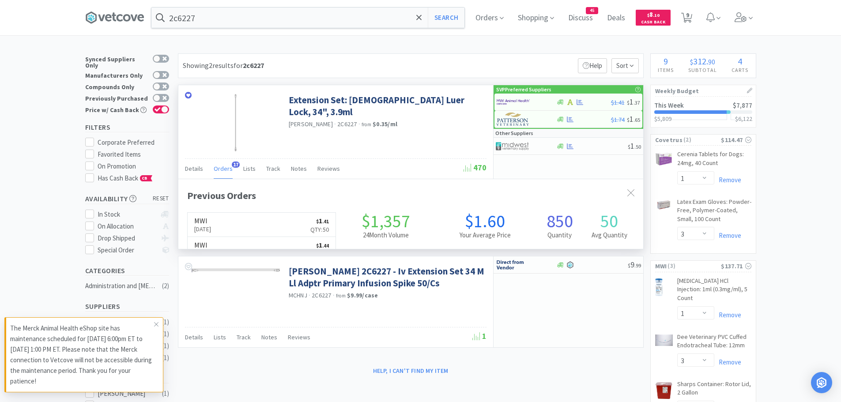
scroll to position [237, 465]
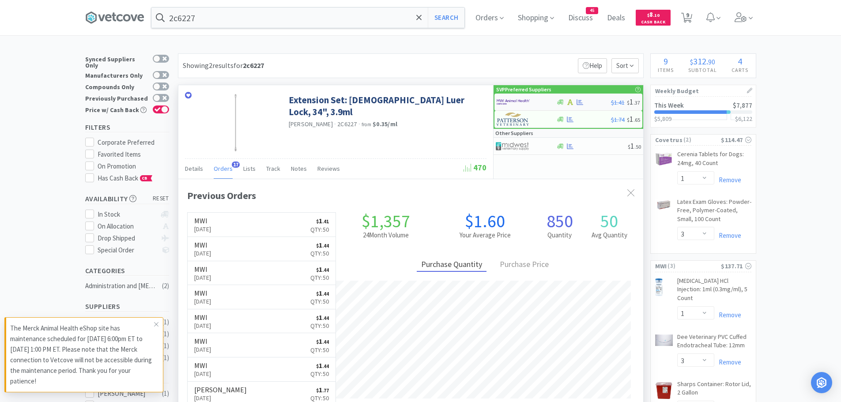
click at [515, 102] on img at bounding box center [513, 101] width 33 height 13
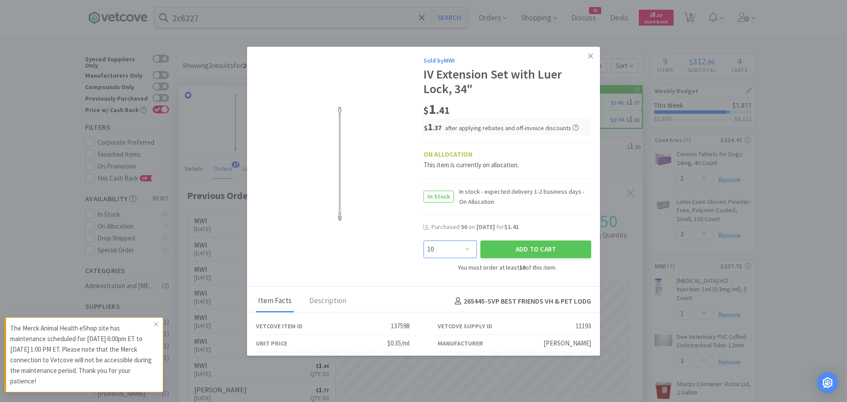
click at [464, 248] on select "Enter Quantity 10 20 30 40 50 60 70 80 90 100 110 120 130 140 150 160 170 180 1…" at bounding box center [450, 250] width 53 height 18
select select "50"
click at [424, 241] on select "Enter Quantity 10 20 30 40 50 60 70 80 90 100 110 120 130 140 150 160 170 180 1…" at bounding box center [450, 250] width 53 height 18
click at [499, 246] on button "Add to Cart" at bounding box center [536, 250] width 111 height 18
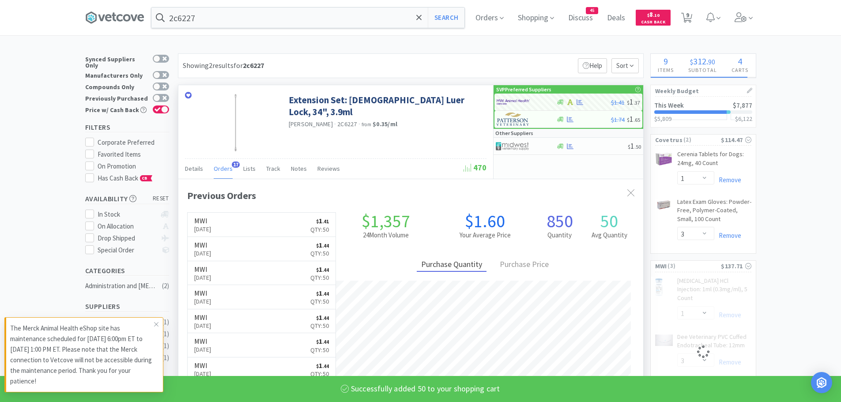
select select "50"
select select "8"
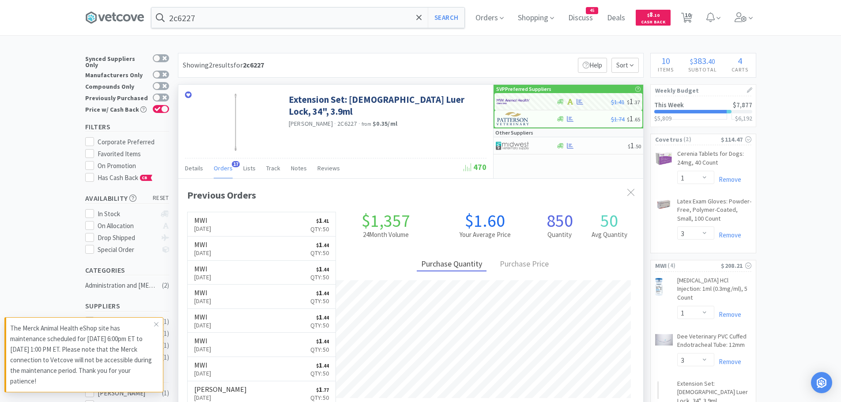
scroll to position [0, 0]
click at [686, 18] on icon at bounding box center [686, 18] width 11 height 10
select select "1"
select select "3"
select select "1"
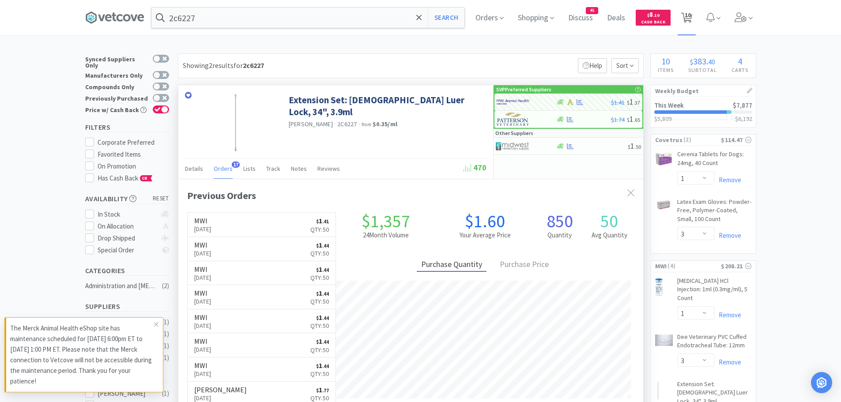
select select "3"
select select "50"
select select "8"
select select "1"
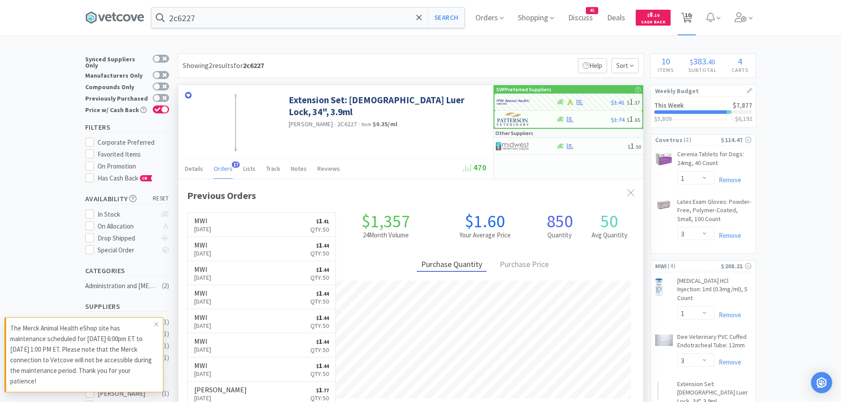
select select "1"
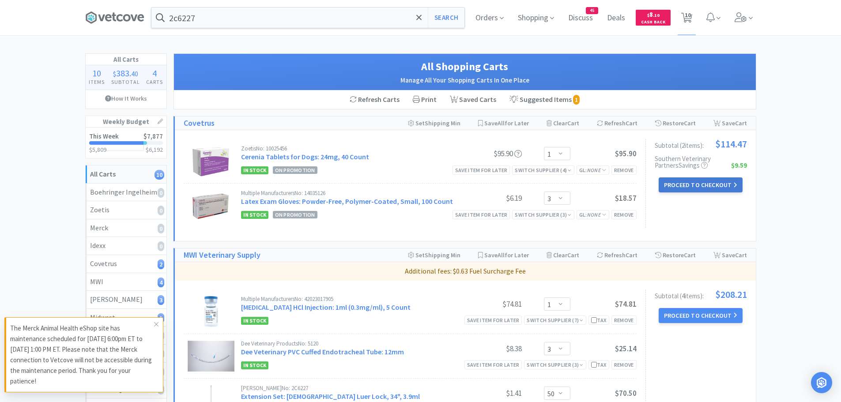
click at [684, 183] on button "Proceed to Checkout" at bounding box center [701, 184] width 84 height 15
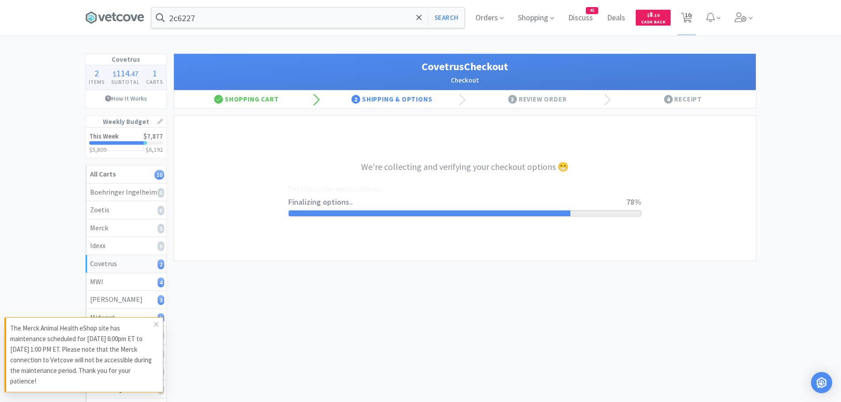
select select "ACCOUNT"
select select "cvt-standard-net"
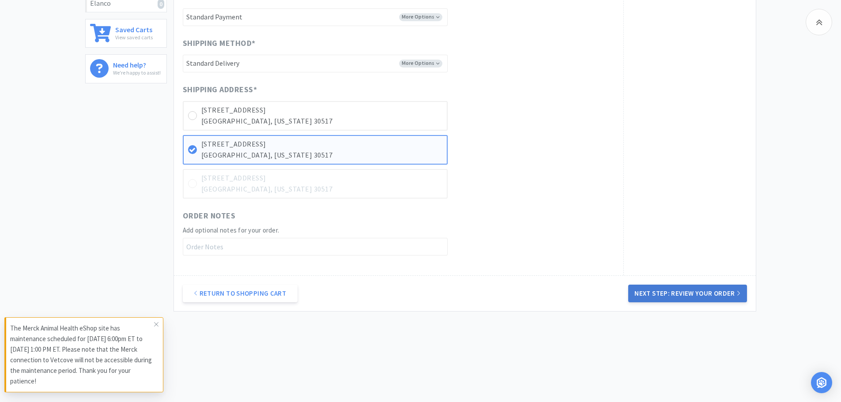
click at [709, 296] on button "Next Step: Review Your Order" at bounding box center [687, 294] width 118 height 18
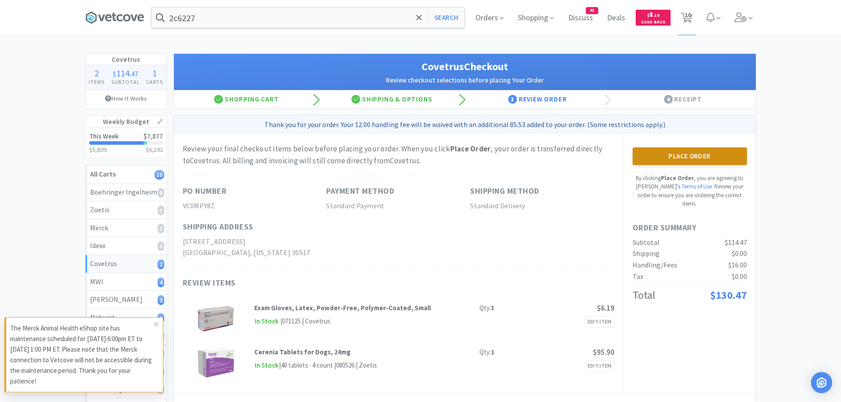
click at [666, 158] on button "Place Order" at bounding box center [689, 156] width 114 height 18
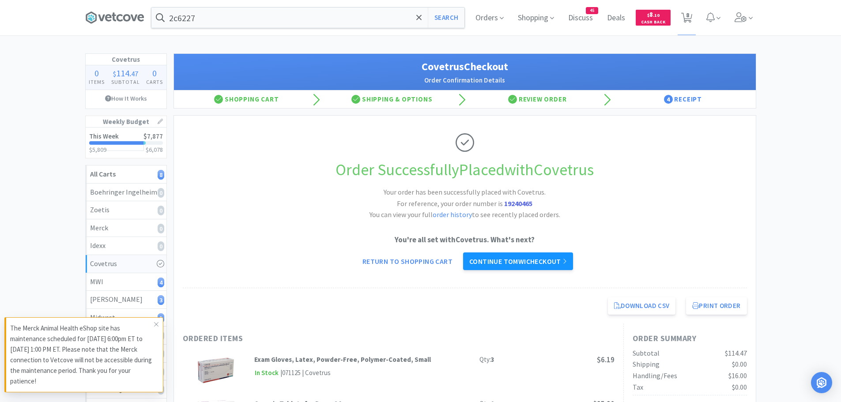
click at [529, 264] on link "Continue to MWI checkout" at bounding box center [518, 261] width 110 height 18
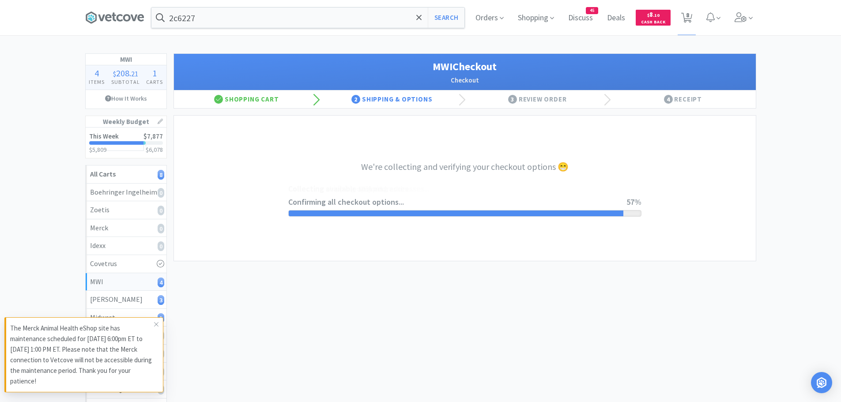
select select "STD_"
select select "FGA"
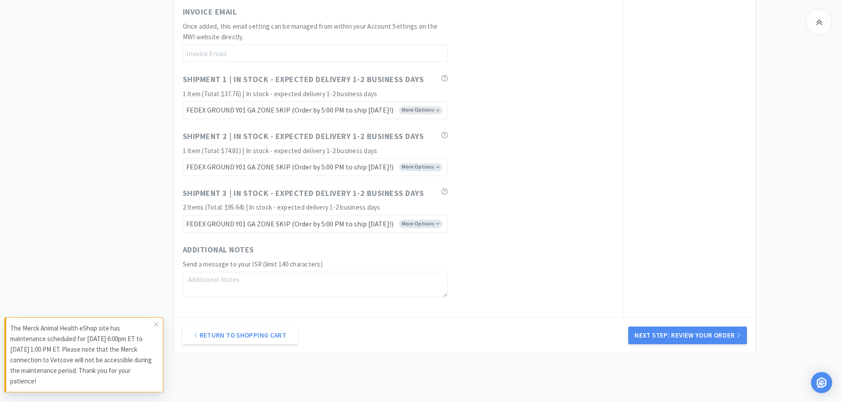
scroll to position [651, 0]
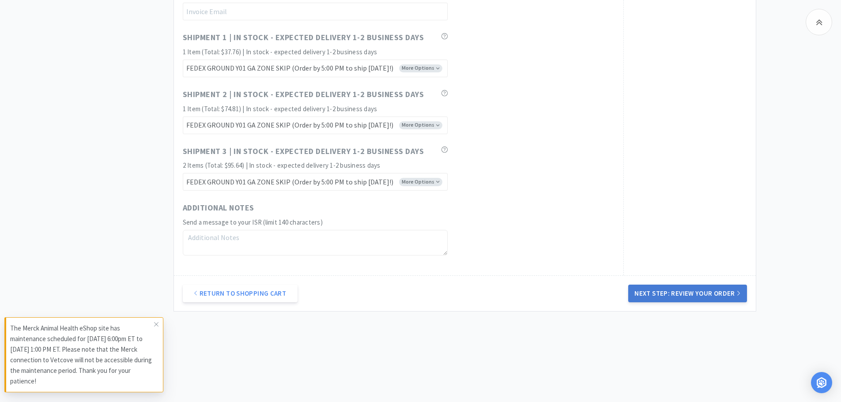
click at [697, 295] on button "Next Step: Review Your Order" at bounding box center [687, 294] width 118 height 18
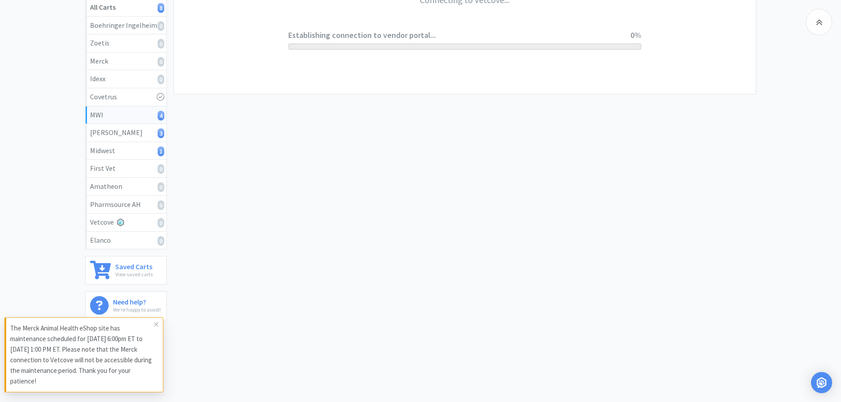
scroll to position [167, 0]
click at [156, 322] on icon at bounding box center [156, 324] width 5 height 7
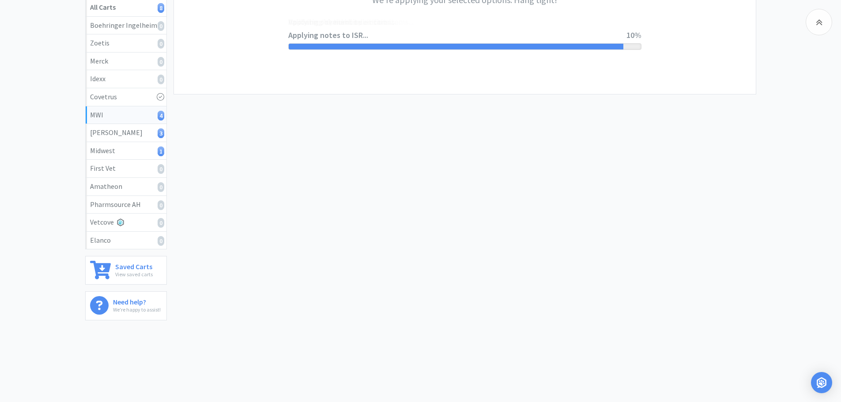
scroll to position [0, 0]
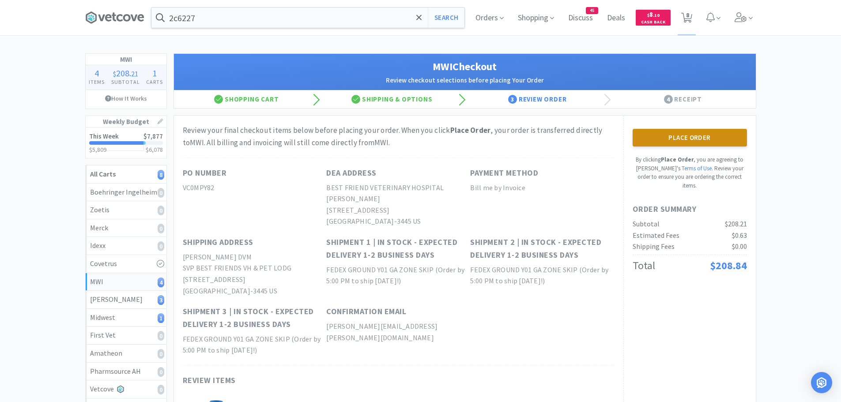
click at [674, 141] on button "Place Order" at bounding box center [689, 138] width 114 height 18
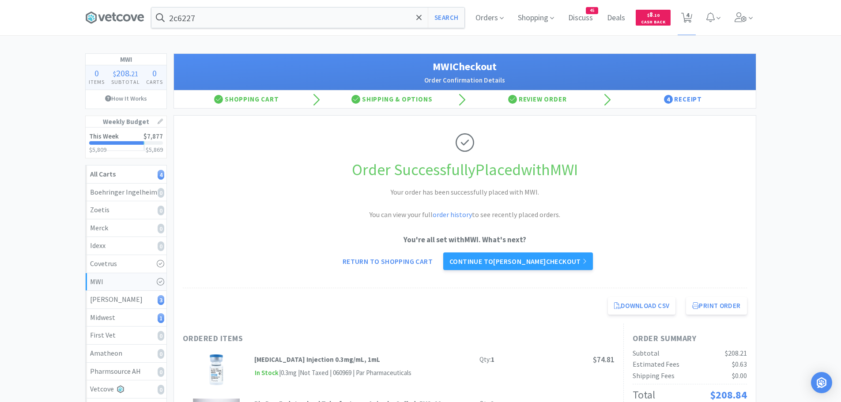
click at [530, 263] on link "Continue to [PERSON_NAME] checkout" at bounding box center [518, 261] width 150 height 18
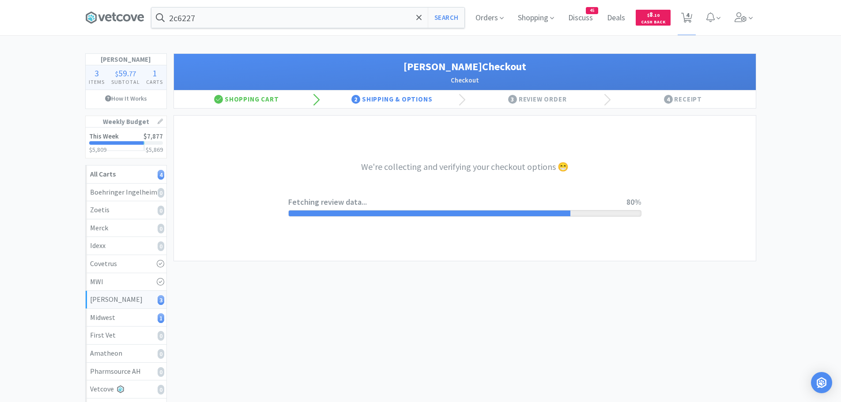
select select "1"
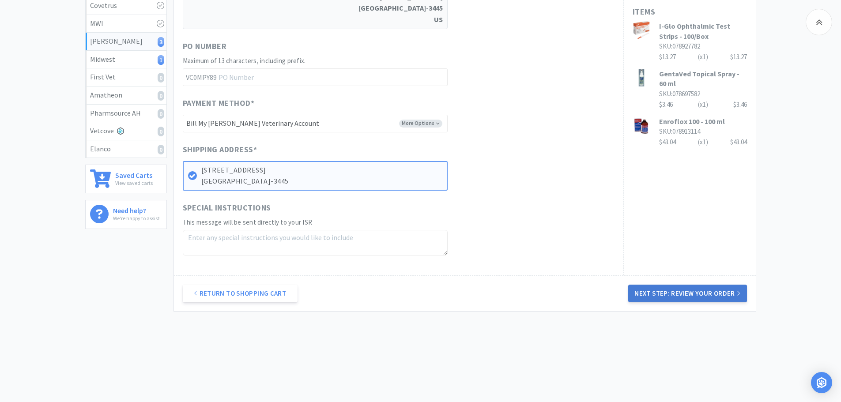
click at [681, 291] on button "Next Step: Review Your Order" at bounding box center [687, 294] width 118 height 18
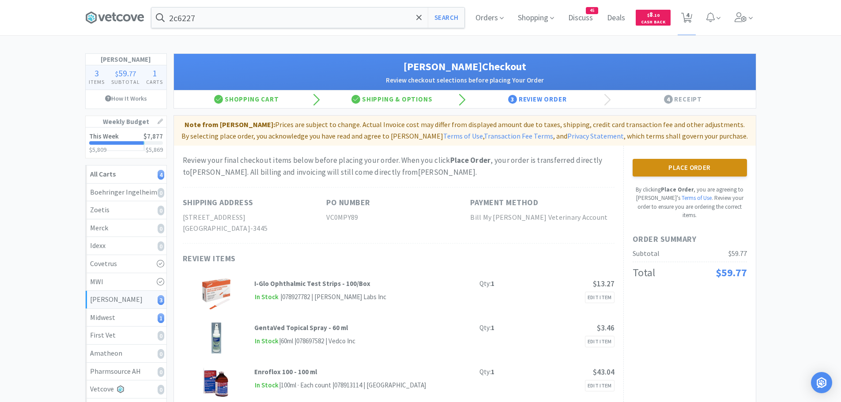
click at [677, 167] on button "Place Order" at bounding box center [689, 168] width 114 height 18
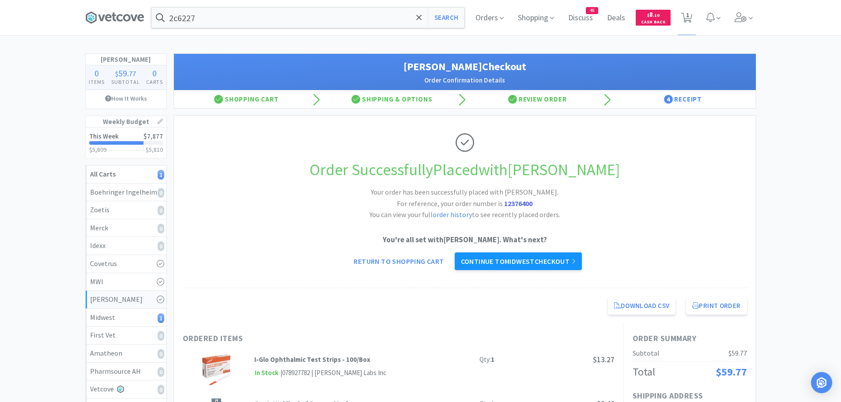
click at [485, 257] on link "Continue to Midwest checkout" at bounding box center [518, 261] width 127 height 18
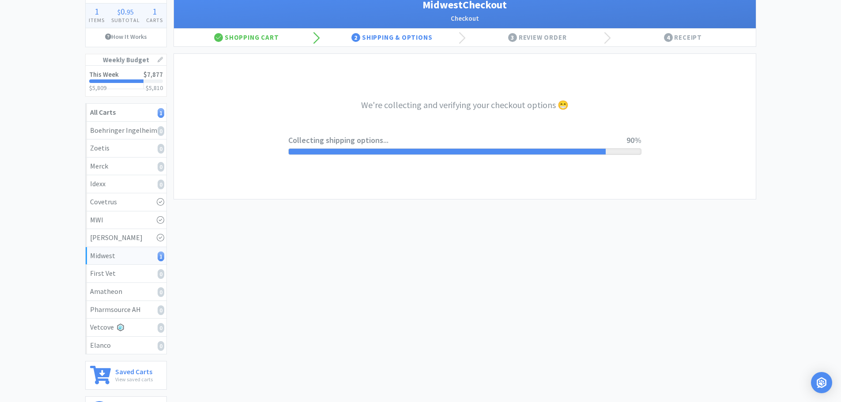
select select "3"
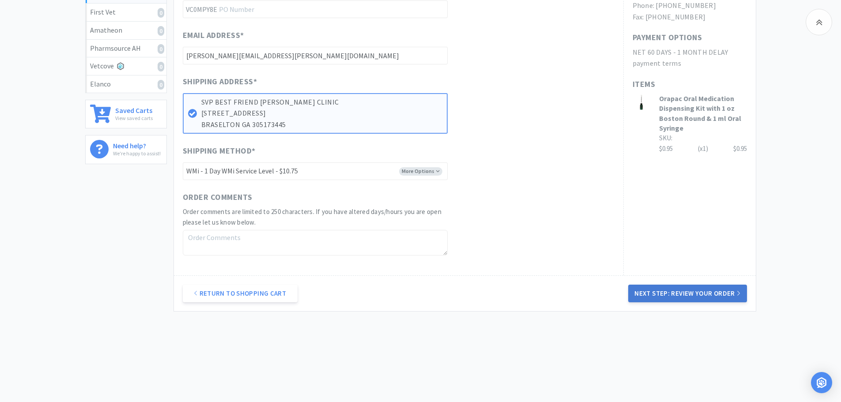
click at [650, 297] on button "Next Step: Review Your Order" at bounding box center [687, 294] width 118 height 18
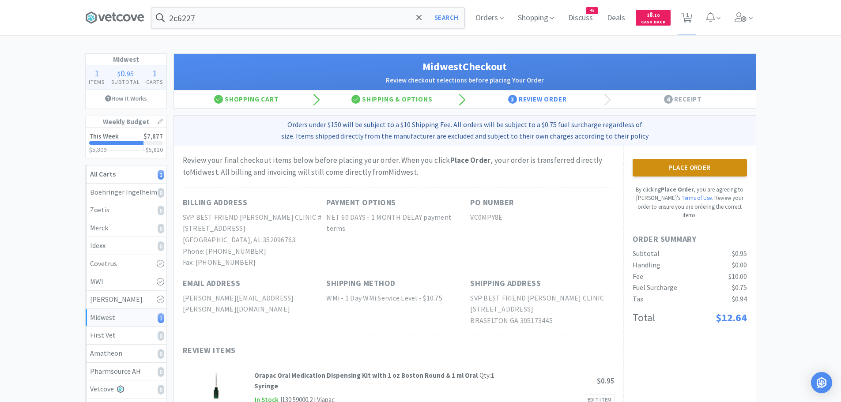
click at [678, 168] on button "Place Order" at bounding box center [689, 168] width 114 height 18
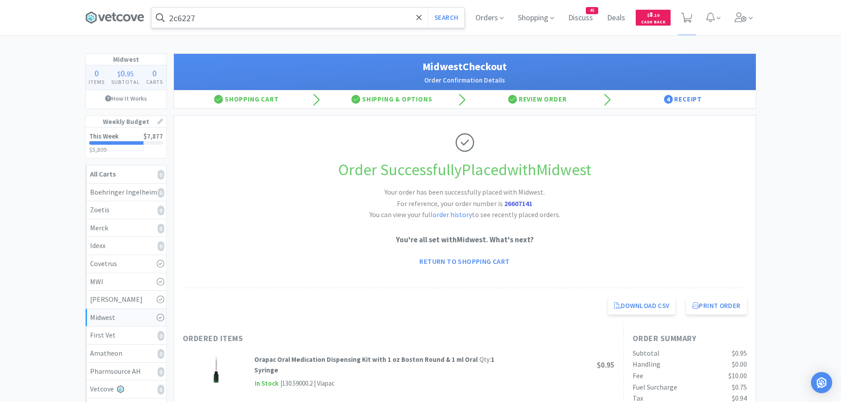
click at [239, 18] on input "2c6227" at bounding box center [307, 18] width 313 height 20
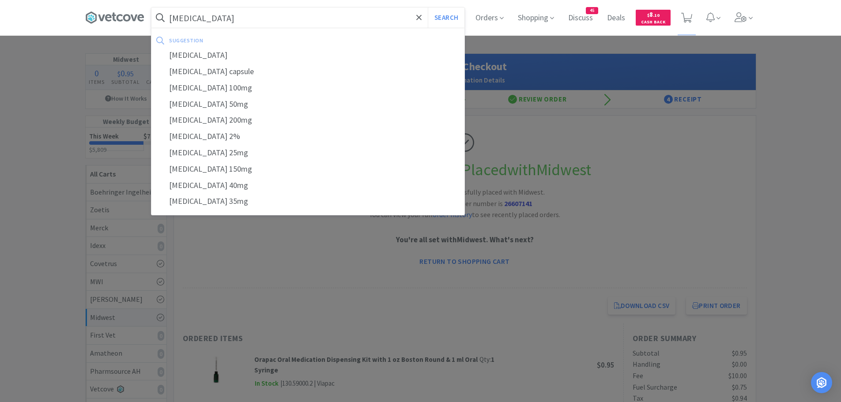
type input "[MEDICAL_DATA]"
click at [428, 8] on button "Search" at bounding box center [446, 18] width 37 height 20
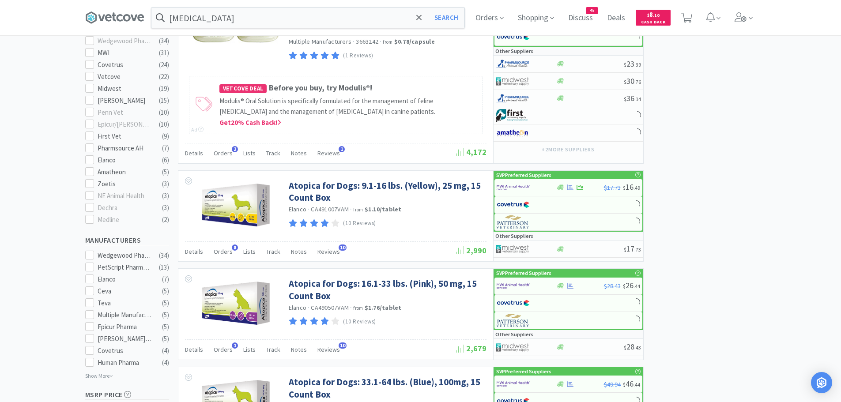
scroll to position [294, 0]
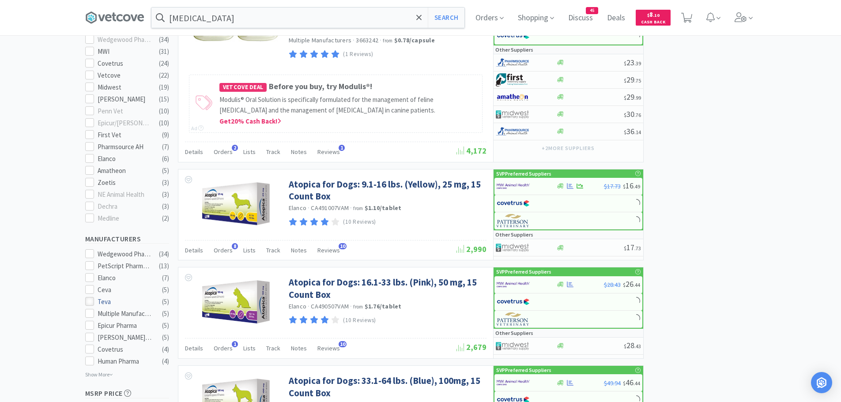
click at [92, 298] on icon at bounding box center [89, 301] width 7 height 7
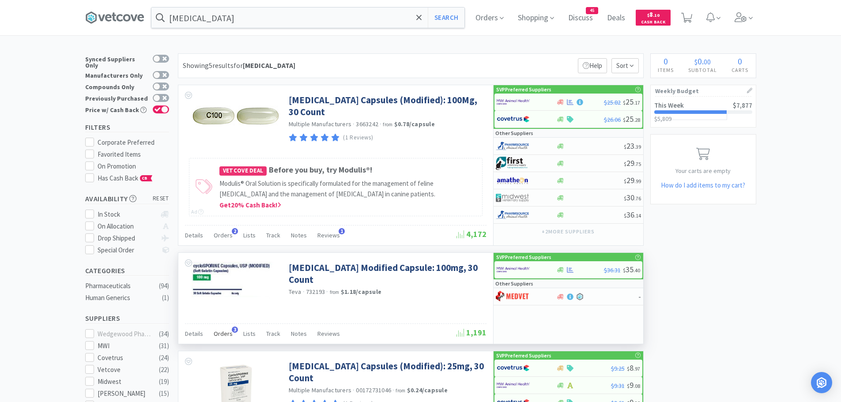
click at [217, 335] on span "Orders" at bounding box center [223, 334] width 19 height 8
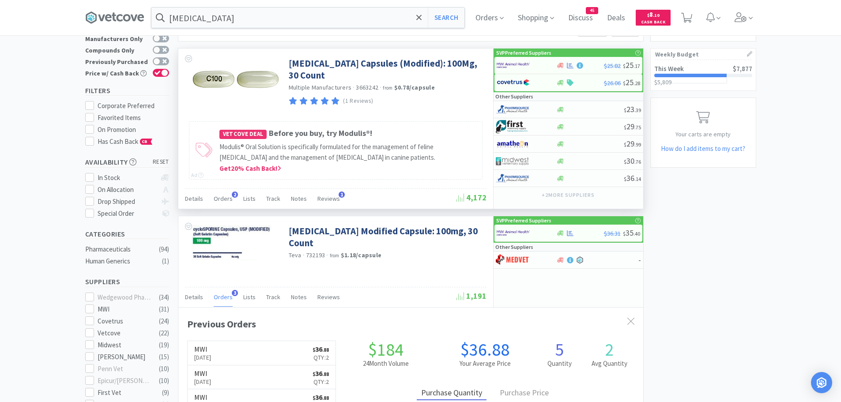
scroll to position [30, 0]
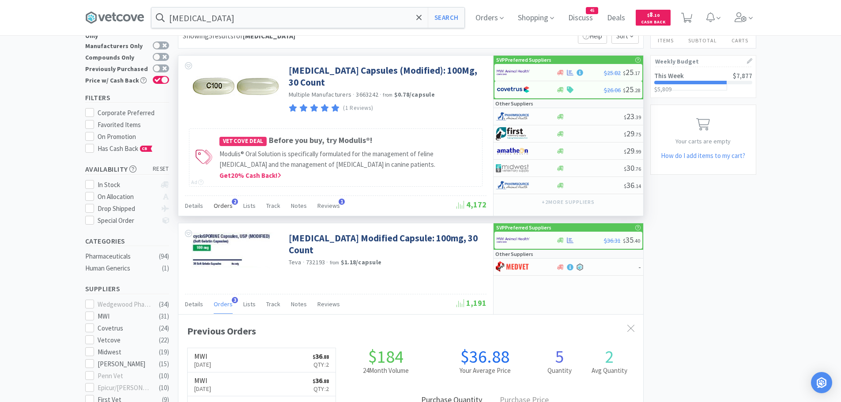
click at [219, 205] on span "Orders" at bounding box center [223, 206] width 19 height 8
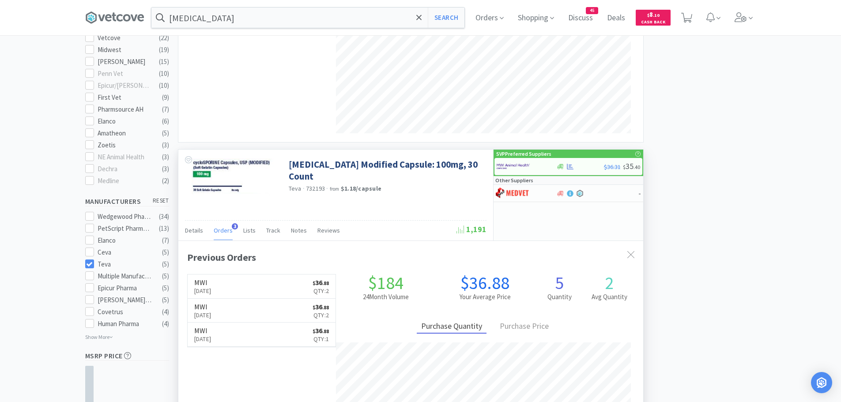
scroll to position [339, 0]
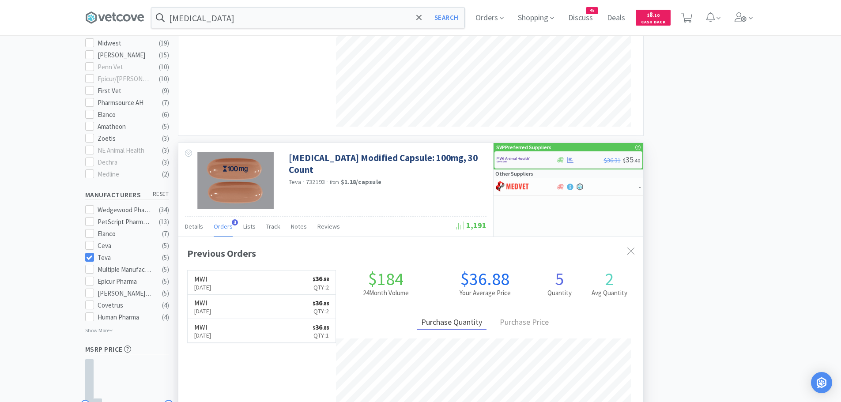
click at [519, 158] on img at bounding box center [513, 159] width 33 height 13
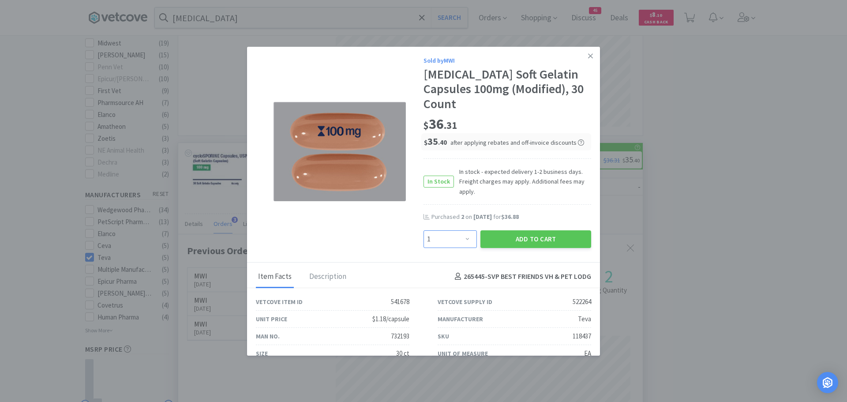
click at [455, 243] on select "Enter Quantity 1 2 3 4 5 6 7 8 9 10 11 12 13 14 15 16 17 18 19 20 Enter Quantity" at bounding box center [450, 239] width 53 height 18
select select "2"
click at [424, 230] on select "Enter Quantity 1 2 3 4 5 6 7 8 9 10 11 12 13 14 15 16 17 18 19 20 Enter Quantity" at bounding box center [450, 239] width 53 height 18
click at [528, 237] on button "Add to Cart" at bounding box center [536, 239] width 111 height 18
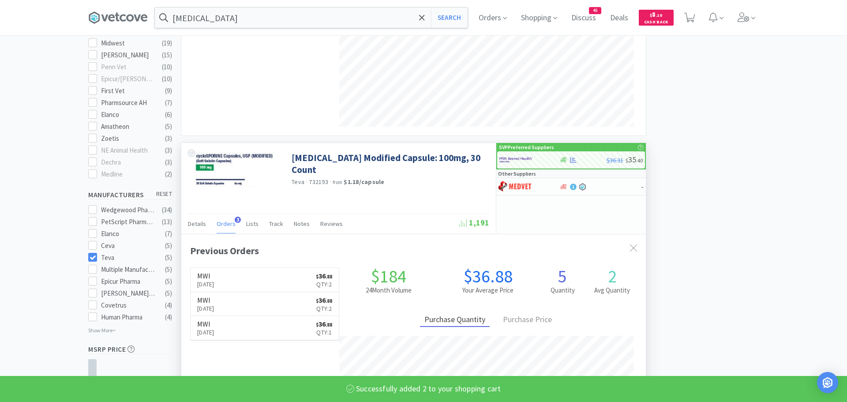
select select "2"
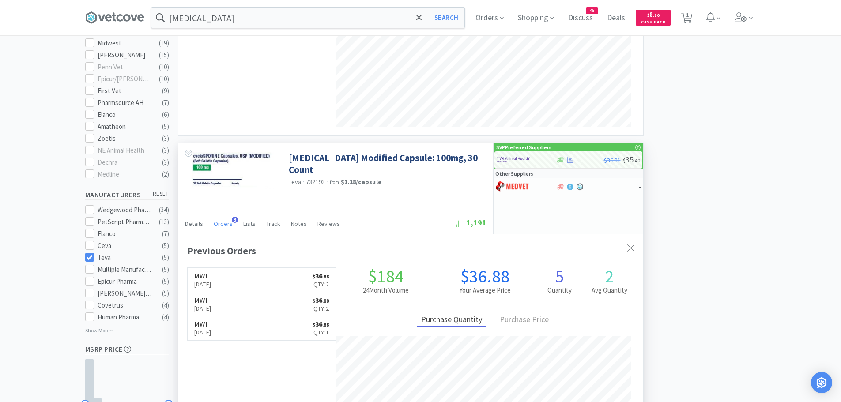
scroll to position [229, 465]
select select "2"
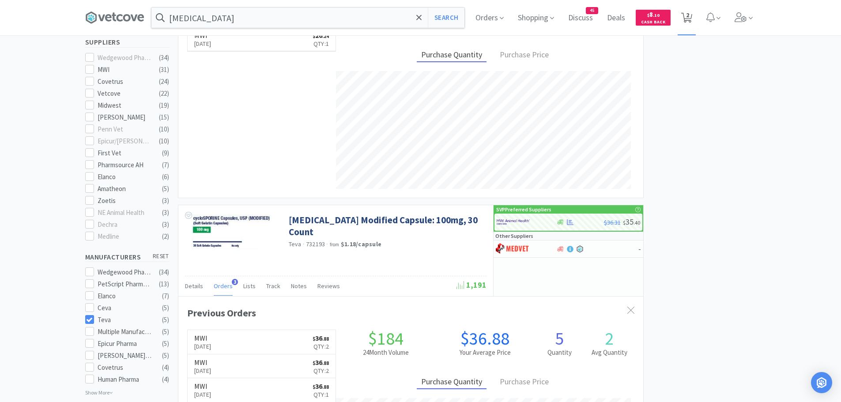
scroll to position [265, 0]
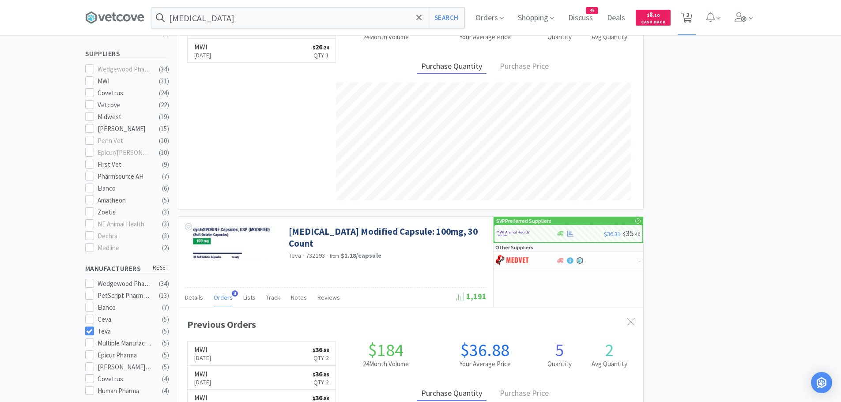
click at [689, 11] on span "2" at bounding box center [687, 14] width 3 height 35
select select "2"
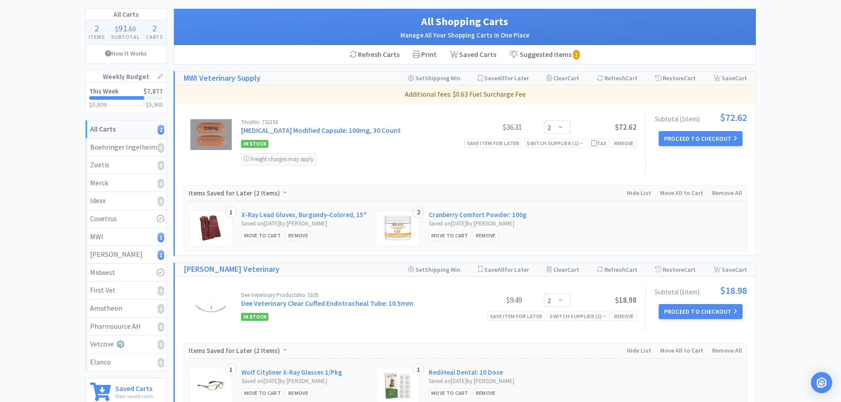
scroll to position [74, 0]
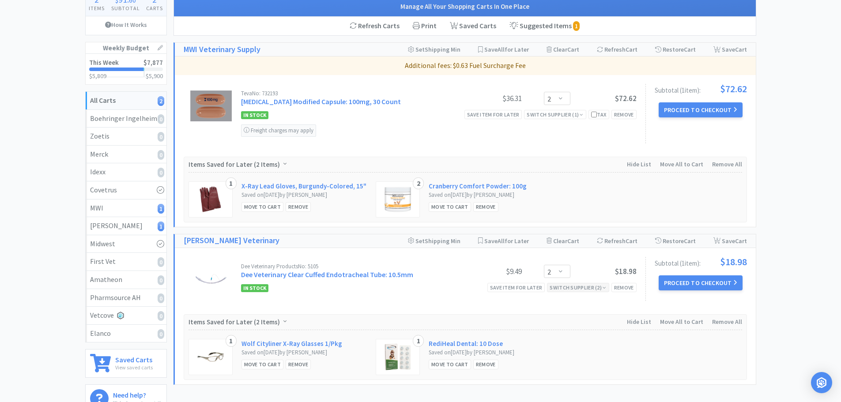
click at [605, 286] on icon at bounding box center [604, 287] width 4 height 5
click at [602, 260] on div "Dee Veterinary Products No: 5105 Dee Veterinary Clear Cuffed Endotracheal Tube:…" at bounding box center [410, 279] width 453 height 44
click at [601, 288] on div "Switch Supplier ( 2 )" at bounding box center [578, 287] width 56 height 8
click at [492, 316] on img at bounding box center [479, 318] width 33 height 13
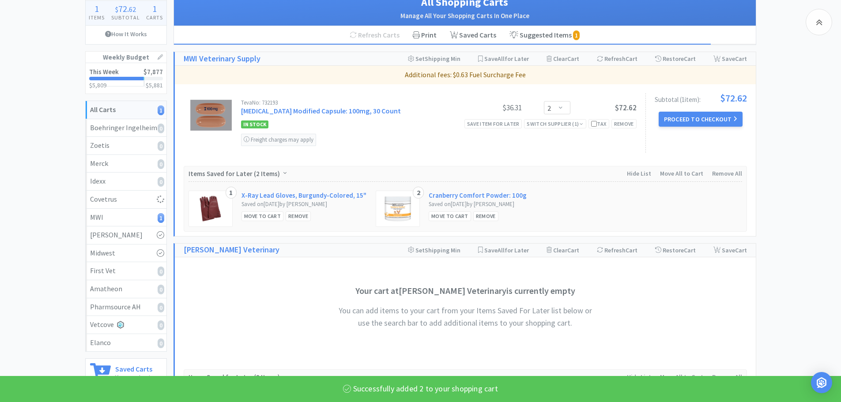
select select "2"
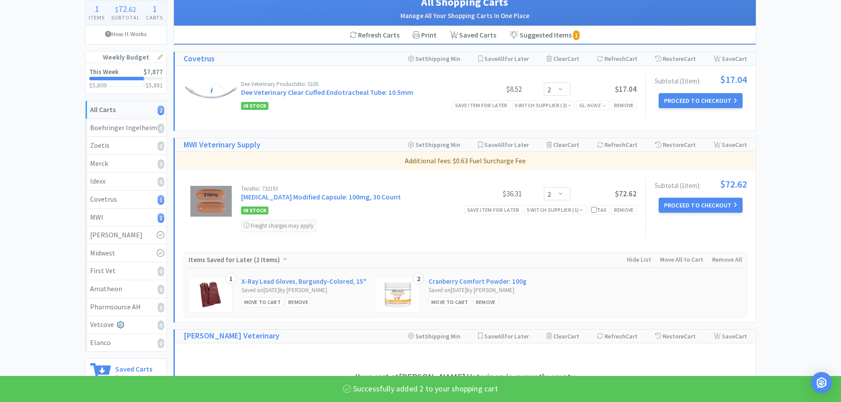
scroll to position [30, 0]
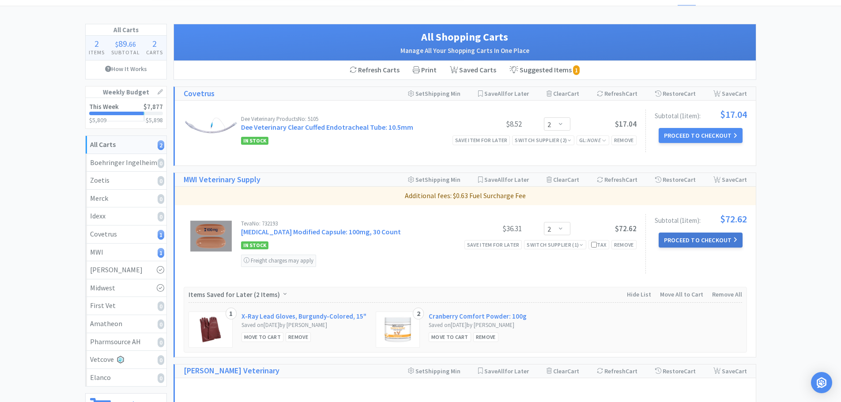
click at [672, 242] on button "Proceed to Checkout" at bounding box center [701, 240] width 84 height 15
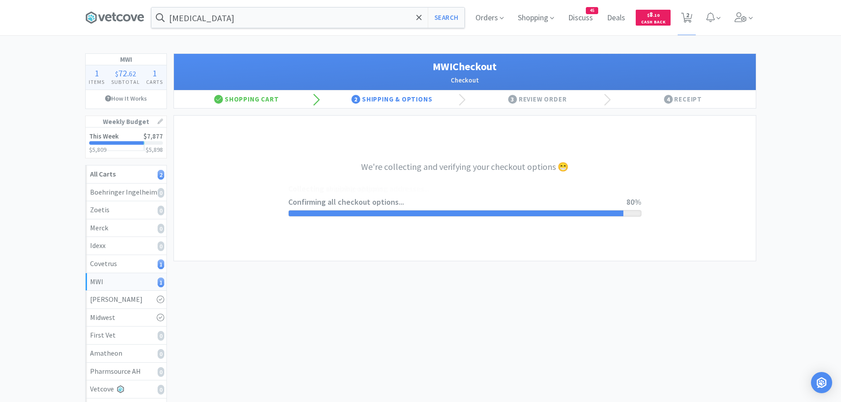
select select "STD_"
select select "FGA"
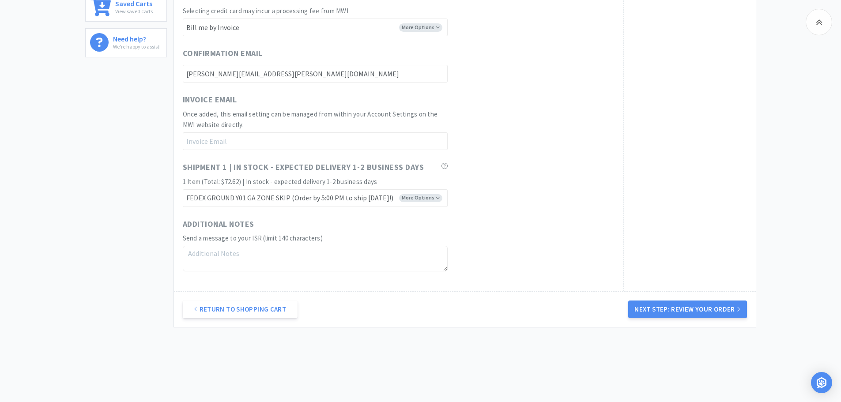
scroll to position [446, 0]
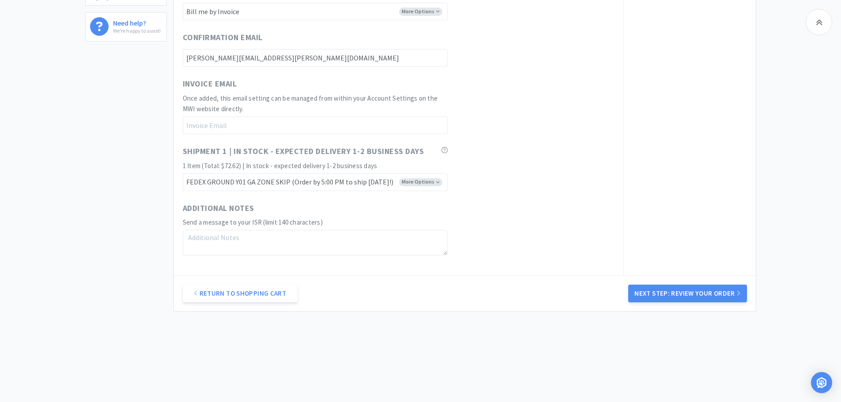
click at [706, 293] on button "Next Step: Review Your Order" at bounding box center [687, 294] width 118 height 18
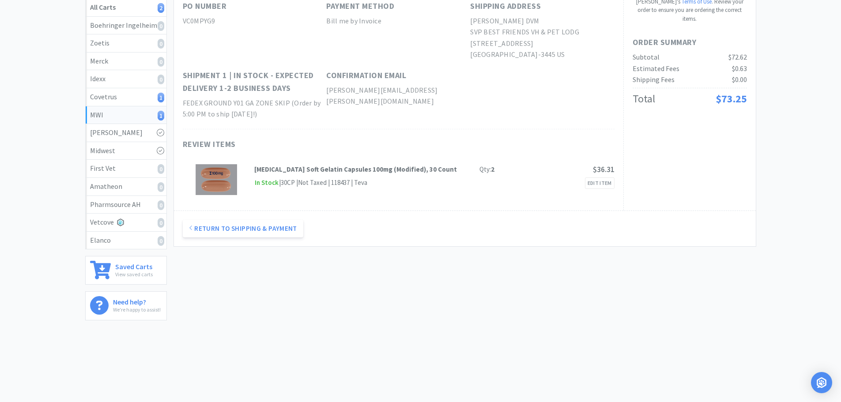
scroll to position [0, 0]
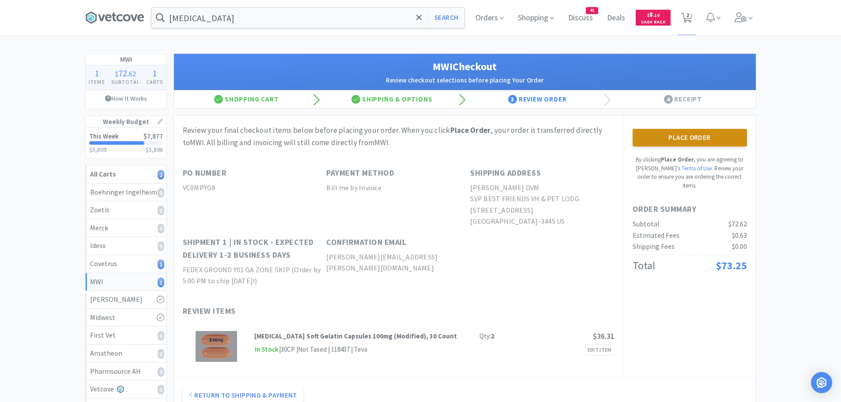
click at [664, 140] on button "Place Order" at bounding box center [689, 138] width 114 height 18
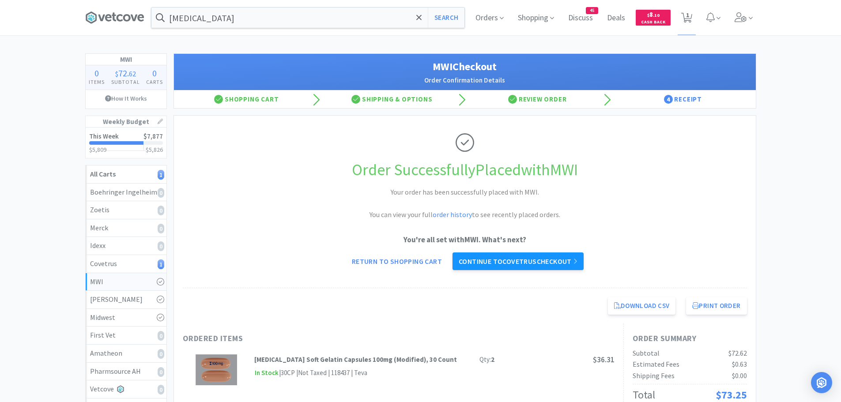
click at [561, 256] on link "Continue to Covetrus checkout" at bounding box center [517, 261] width 131 height 18
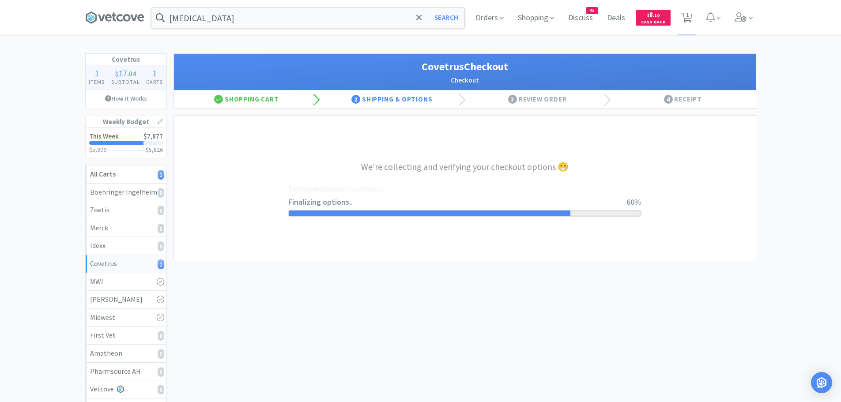
select select "ACCOUNT"
select select "cvt-standard-net"
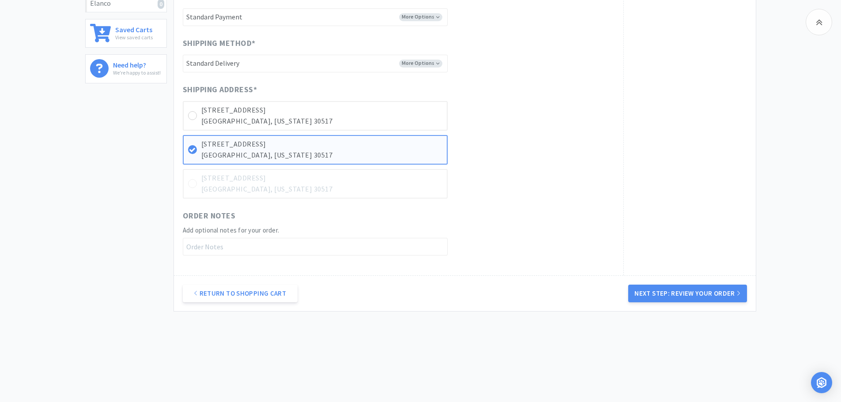
click at [660, 297] on button "Next Step: Review Your Order" at bounding box center [687, 294] width 118 height 18
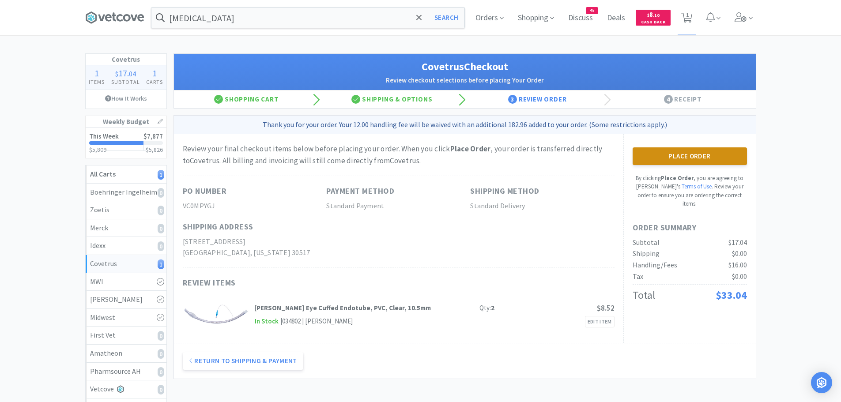
click at [683, 152] on button "Place Order" at bounding box center [689, 156] width 114 height 18
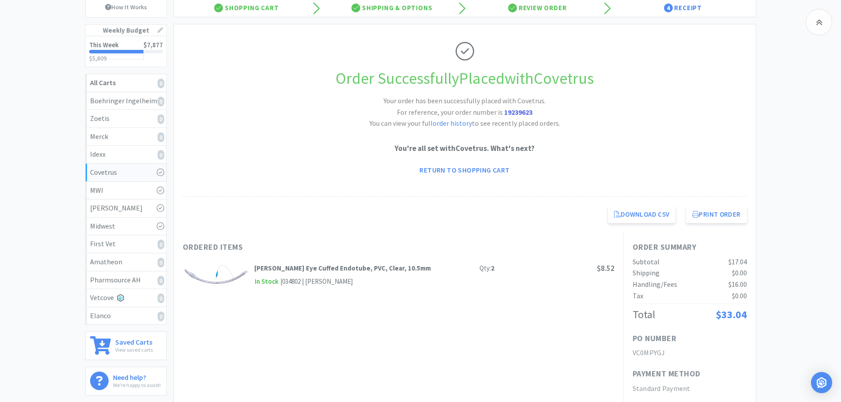
scroll to position [88, 0]
